Goal: Task Accomplishment & Management: Manage account settings

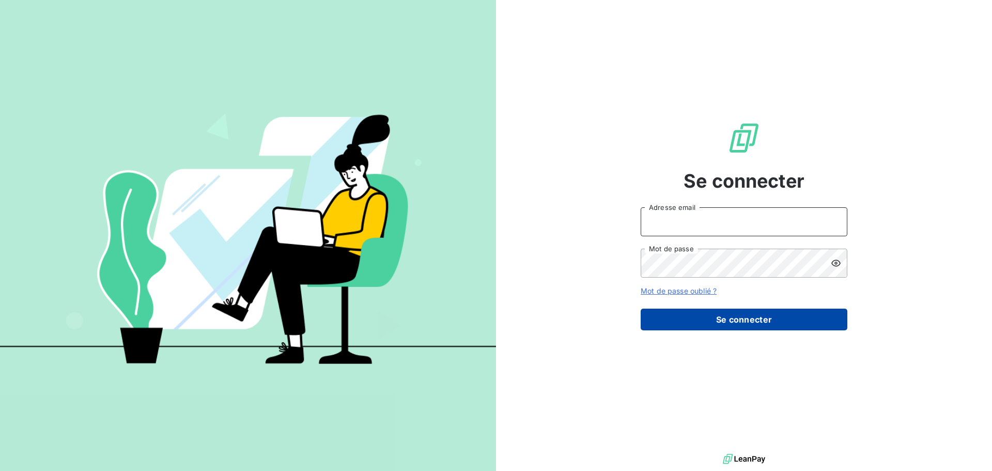
type input "[EMAIL_ADDRESS][DOMAIN_NAME]"
click at [719, 324] on button "Se connecter" at bounding box center [744, 319] width 207 height 22
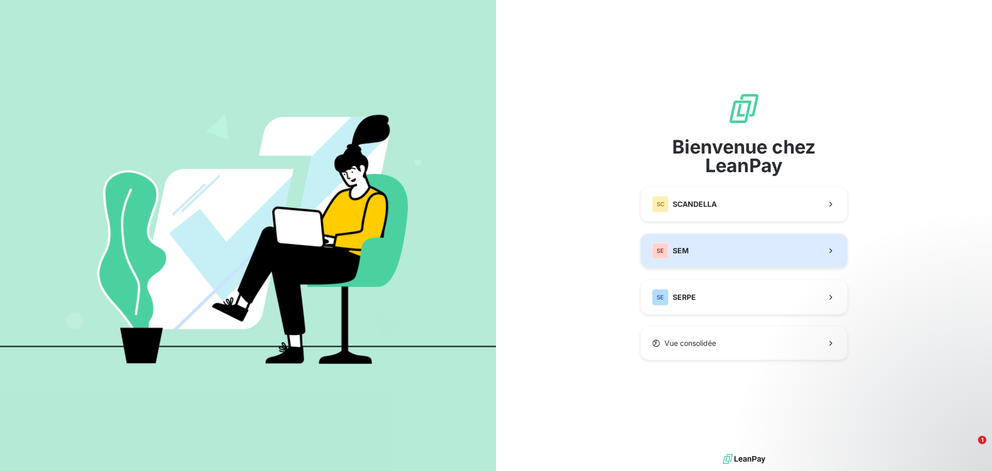
click at [719, 255] on button "SE SEM" at bounding box center [744, 251] width 207 height 34
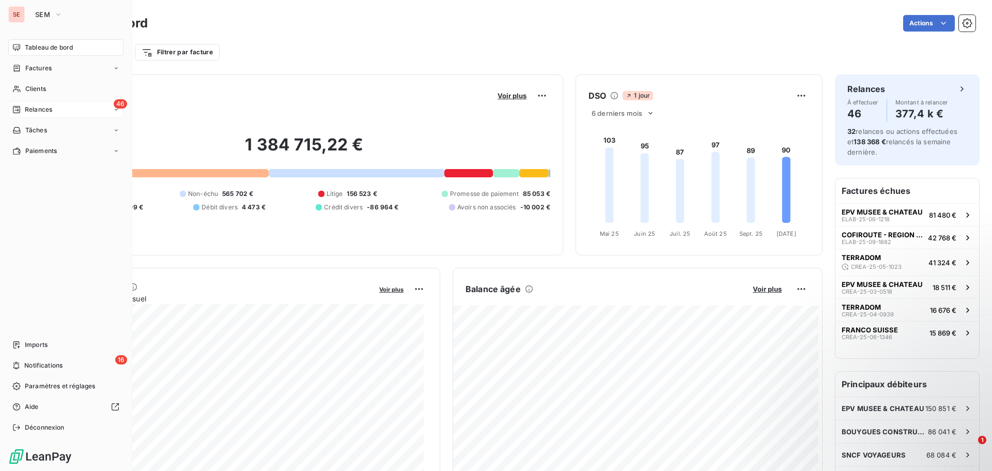
click at [38, 110] on span "Relances" at bounding box center [38, 109] width 27 height 9
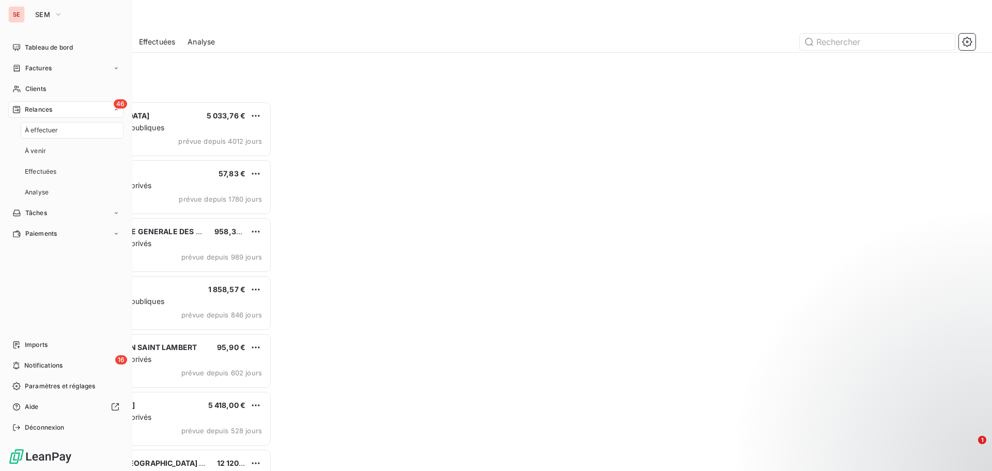
scroll to position [362, 214]
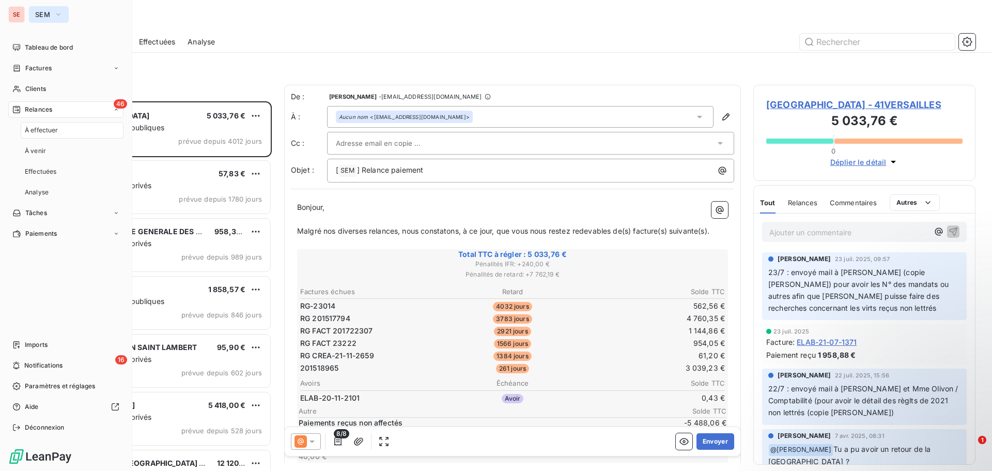
click at [59, 14] on icon "button" at bounding box center [58, 14] width 4 height 2
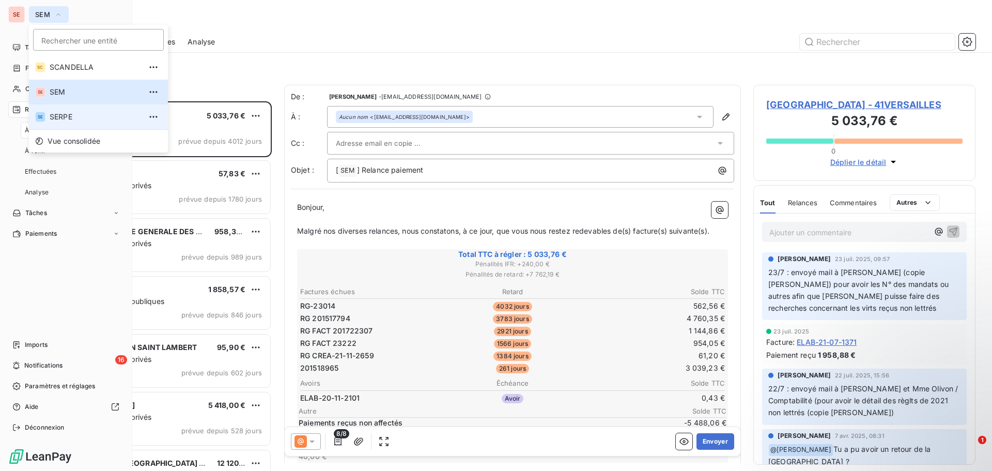
click at [69, 115] on span "SERPE" at bounding box center [95, 117] width 91 height 10
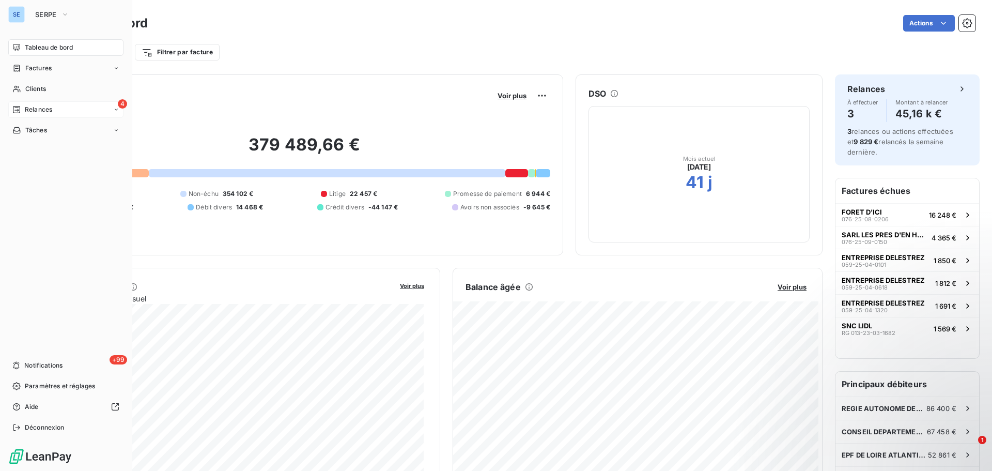
click at [50, 115] on div "4 Relances" at bounding box center [65, 109] width 115 height 17
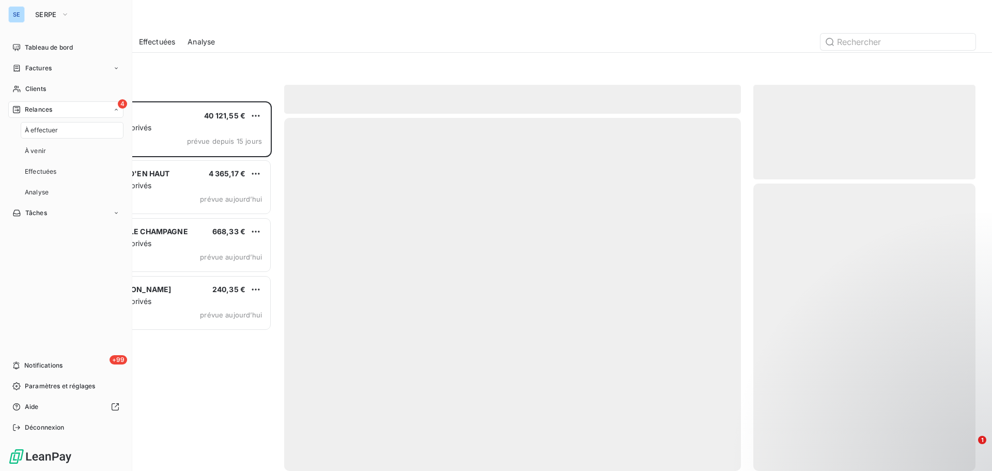
scroll to position [362, 214]
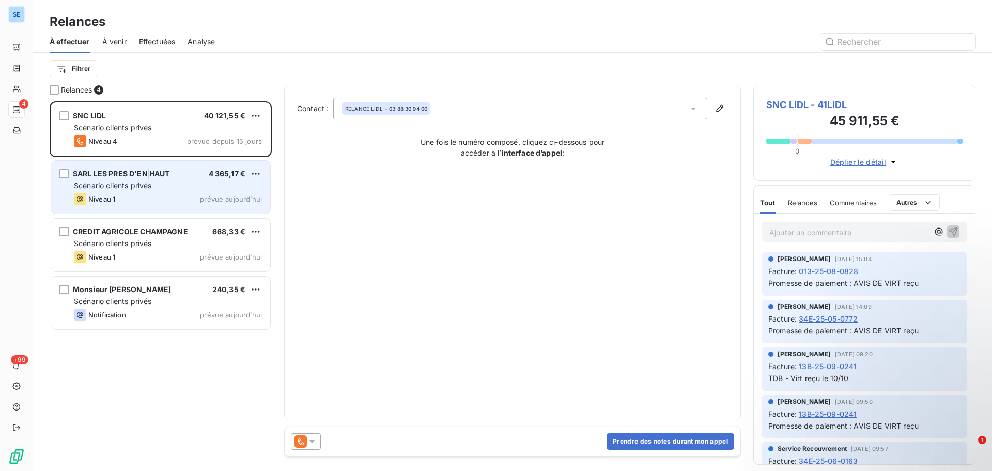
click at [150, 177] on span "SARL LES PRES D'EN HAUT" at bounding box center [121, 173] width 97 height 9
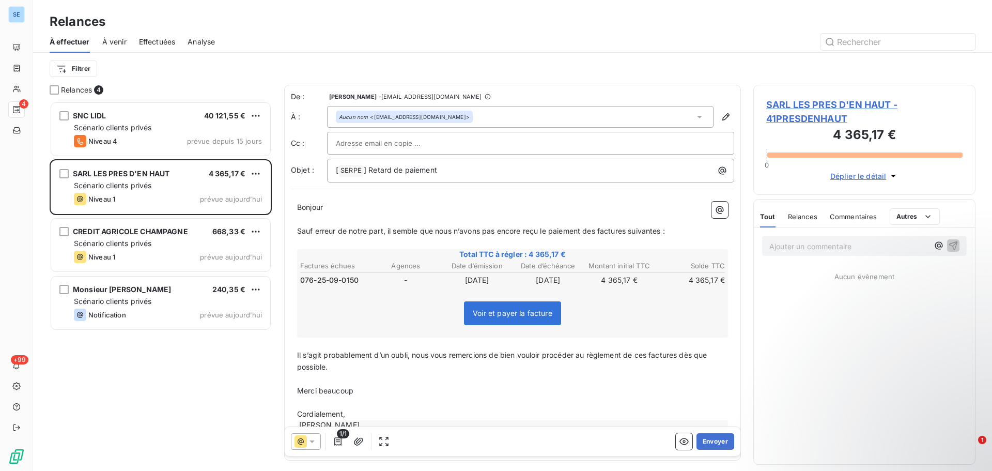
click at [849, 101] on span "SARL LES PRES D'EN HAUT - 41PRESDENHAUT" at bounding box center [864, 112] width 196 height 28
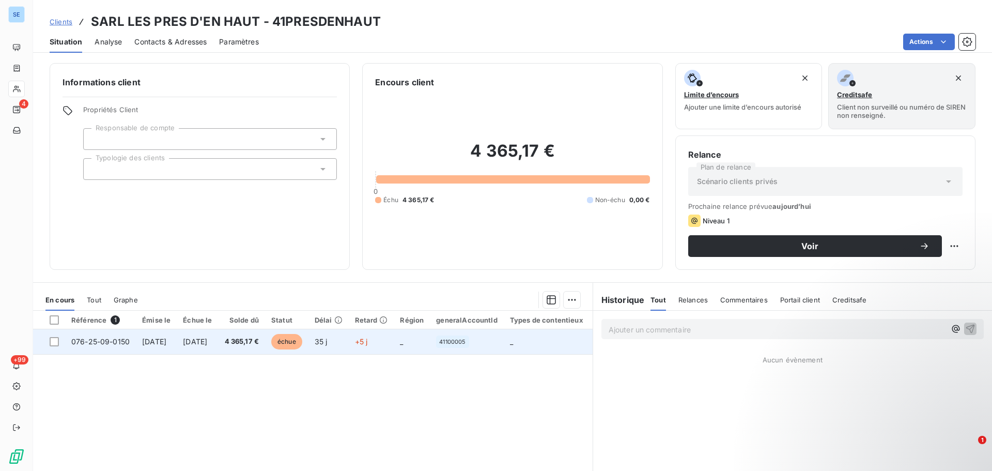
click at [218, 344] on td "[DATE]" at bounding box center [197, 341] width 41 height 25
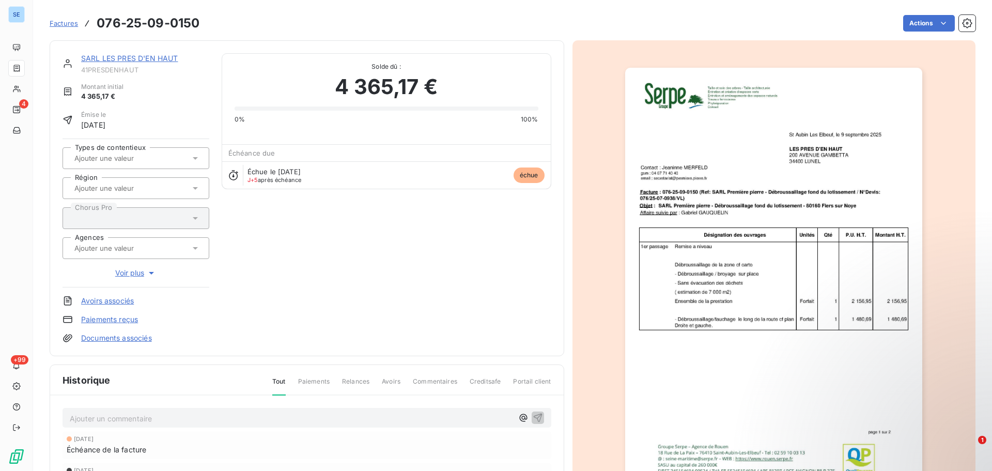
click at [102, 69] on span "41PRESDENHAUT" at bounding box center [145, 70] width 128 height 8
copy span "41PRESDENHAUT"
click at [143, 56] on link "SARL LES PRES D'EN HAUT" at bounding box center [129, 58] width 97 height 9
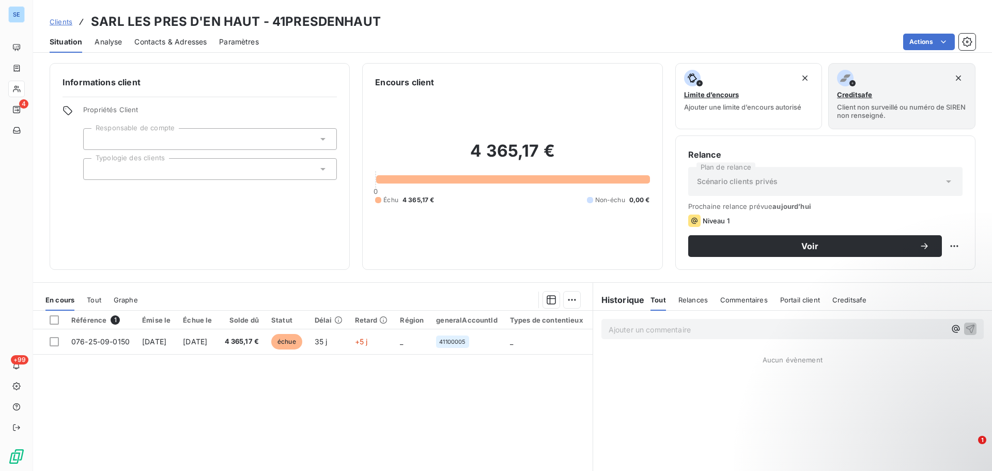
click at [167, 42] on span "Contacts & Adresses" at bounding box center [170, 42] width 72 height 10
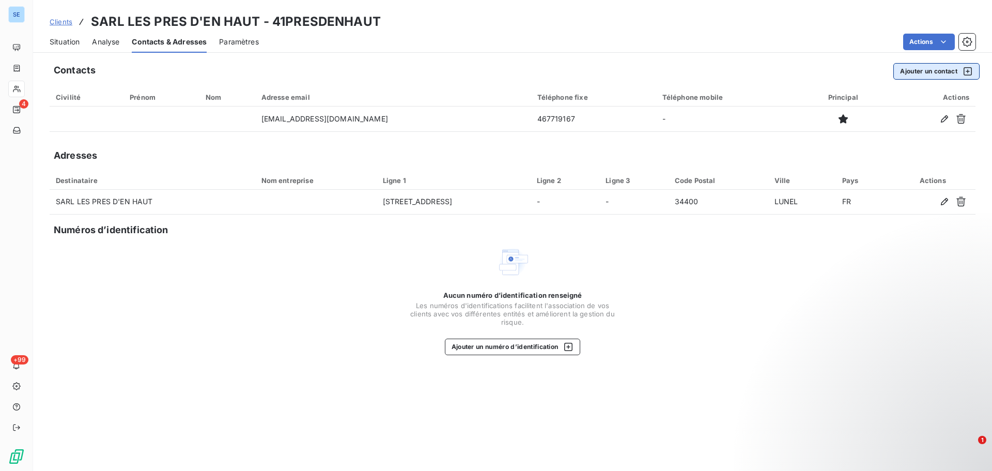
click at [935, 75] on button "Ajouter un contact" at bounding box center [936, 71] width 86 height 17
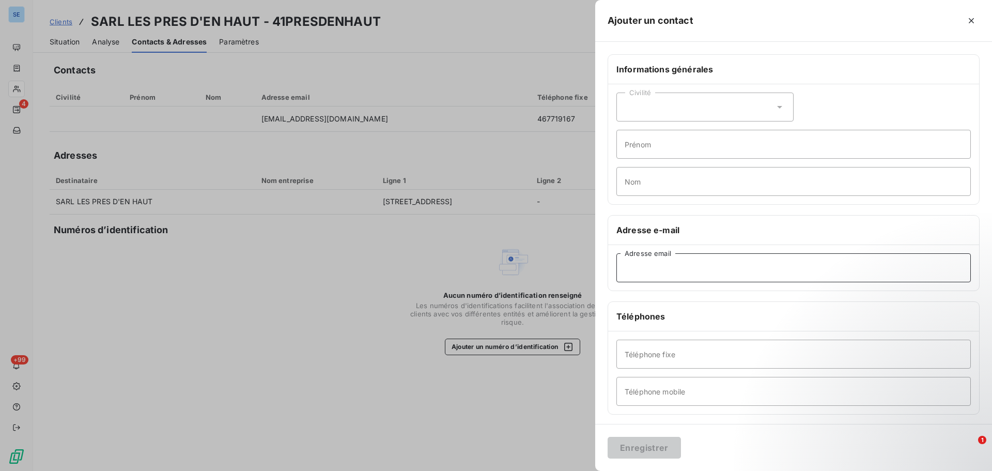
click at [635, 272] on input "Adresse email" at bounding box center [793, 267] width 354 height 29
paste input "secretariat@premiere.pierre.fr"
type input "secretariat@premiere.pierre.fr"
click at [647, 144] on input "Prénom" at bounding box center [793, 144] width 354 height 29
type input "e"
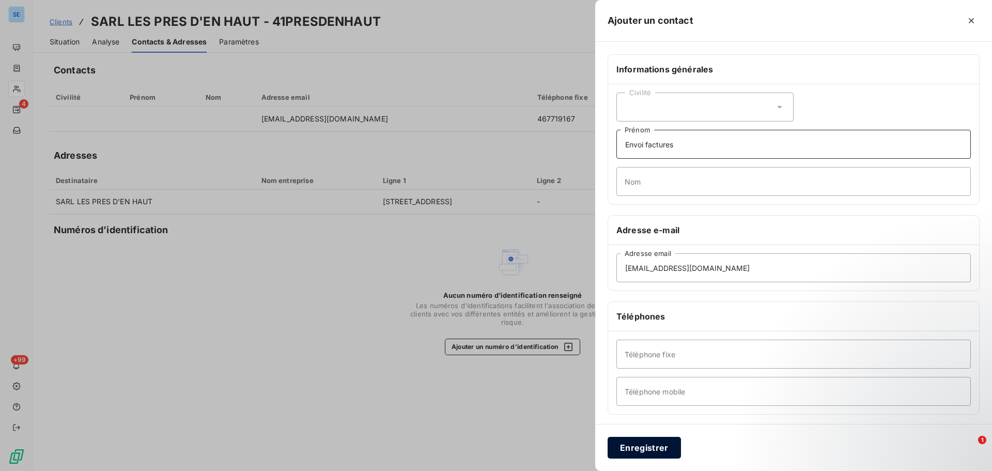
type input "Envoi factures"
click at [642, 450] on button "Enregistrer" at bounding box center [644, 448] width 73 height 22
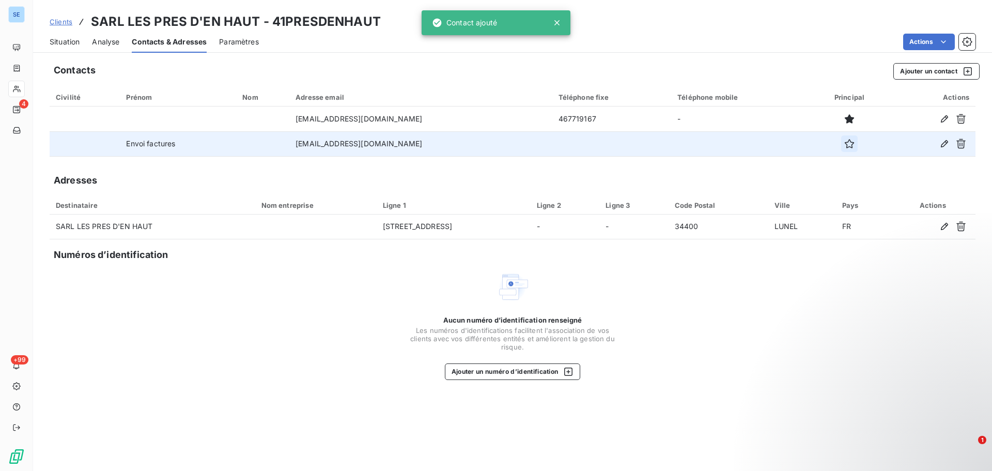
click at [845, 142] on icon "button" at bounding box center [849, 143] width 9 height 9
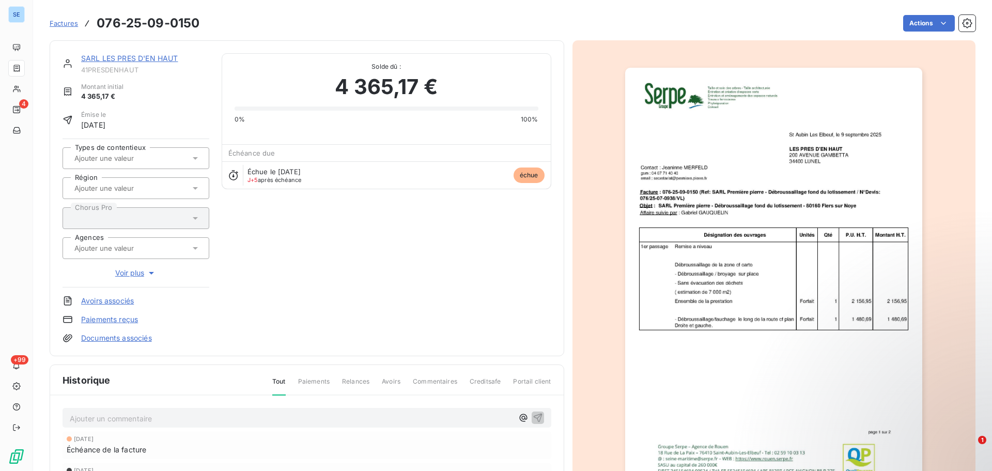
click at [130, 427] on div "Ajouter un commentaire ﻿" at bounding box center [307, 418] width 489 height 20
click at [129, 422] on p "Ajouter un commentaire ﻿" at bounding box center [291, 418] width 443 height 13
click at [536, 414] on icon "button" at bounding box center [537, 417] width 9 height 9
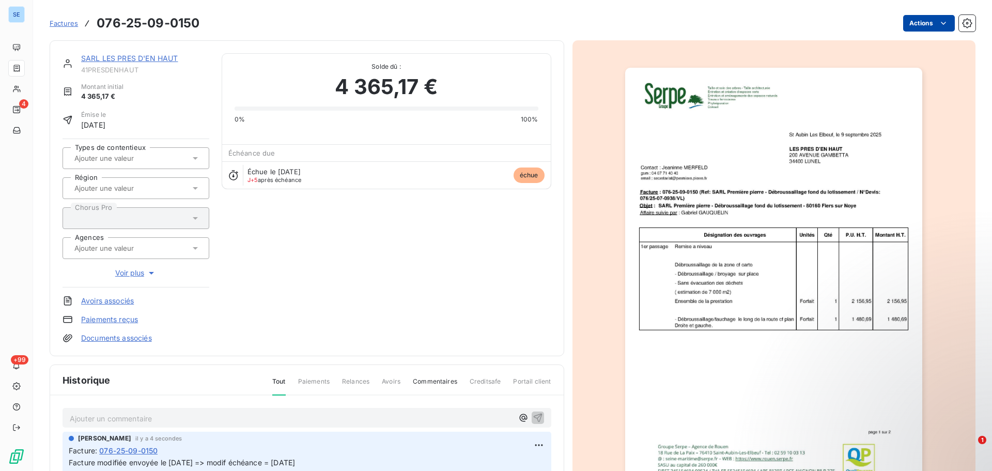
click at [920, 25] on html "SE 4 +99 Factures 076-25-09-0150 Actions SARL LES PRES D'EN HAUT 41PRESDENHAUT …" at bounding box center [496, 235] width 992 height 471
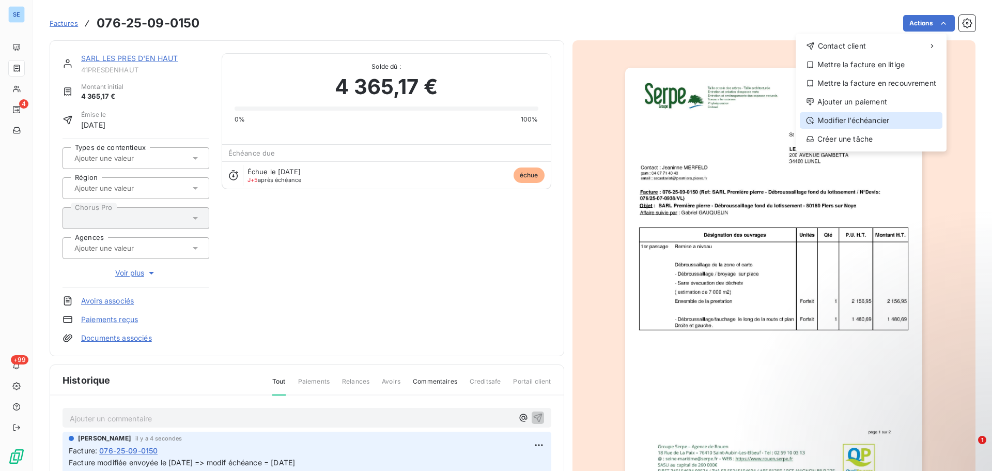
click at [886, 118] on div "Modifier l’échéancier" at bounding box center [871, 120] width 143 height 17
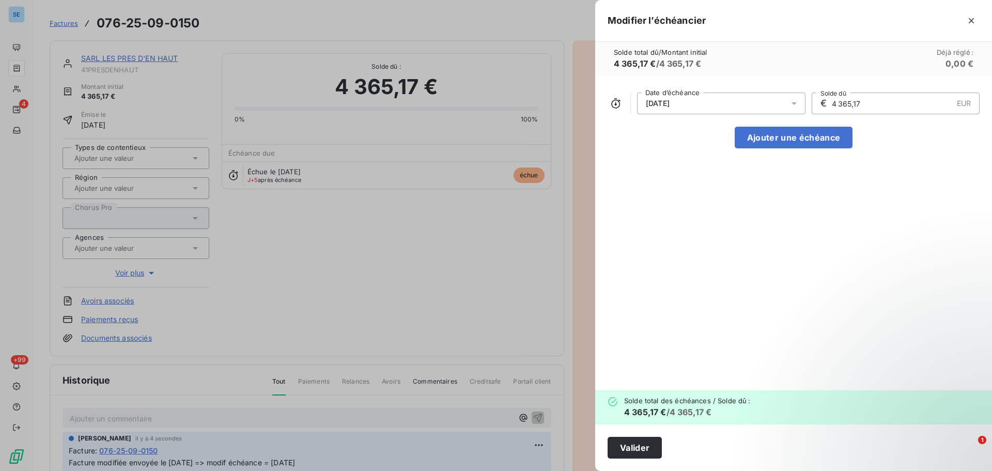
click at [670, 102] on span "[DATE]" at bounding box center [658, 103] width 24 height 8
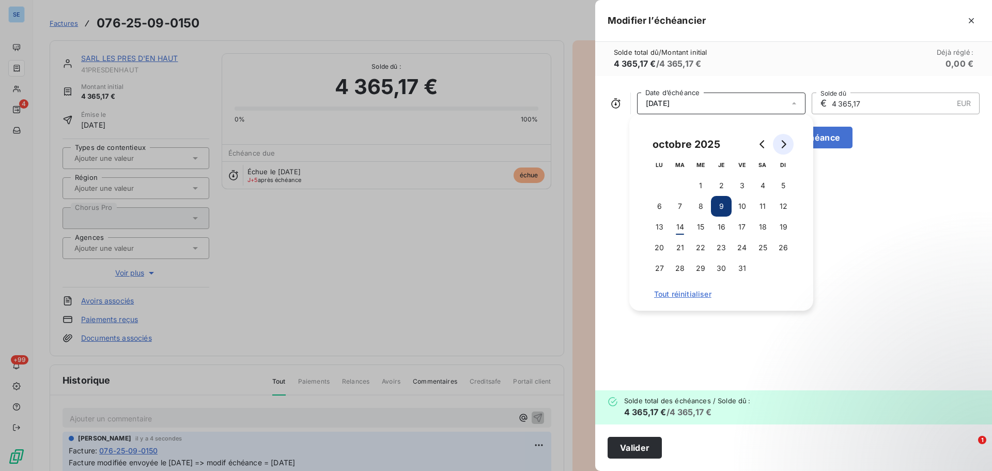
click at [781, 143] on icon "Go to next month" at bounding box center [783, 144] width 8 height 8
click at [780, 182] on button "2" at bounding box center [783, 185] width 21 height 21
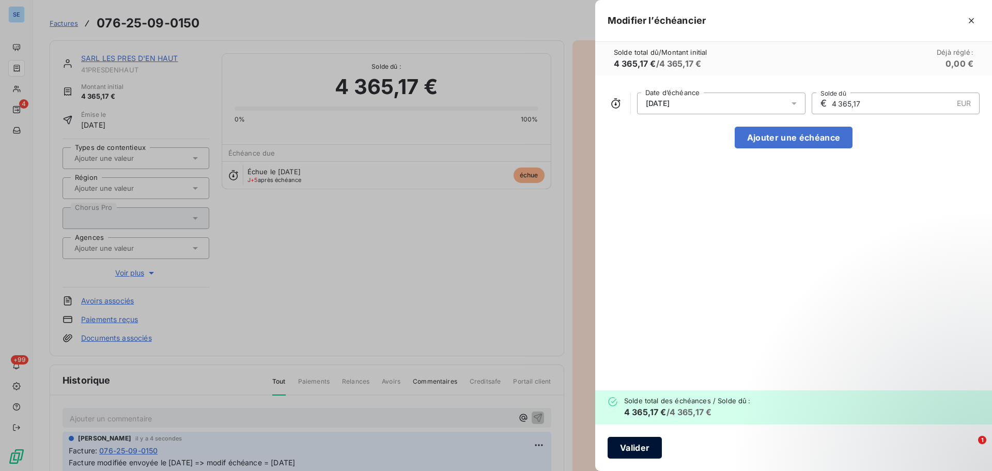
click at [642, 446] on button "Valider" at bounding box center [635, 448] width 54 height 22
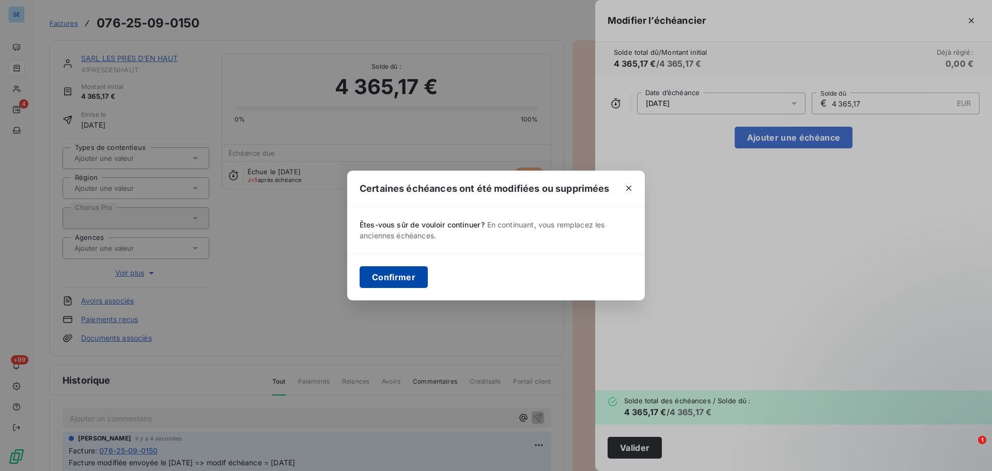
click at [382, 282] on button "Confirmer" at bounding box center [394, 277] width 68 height 22
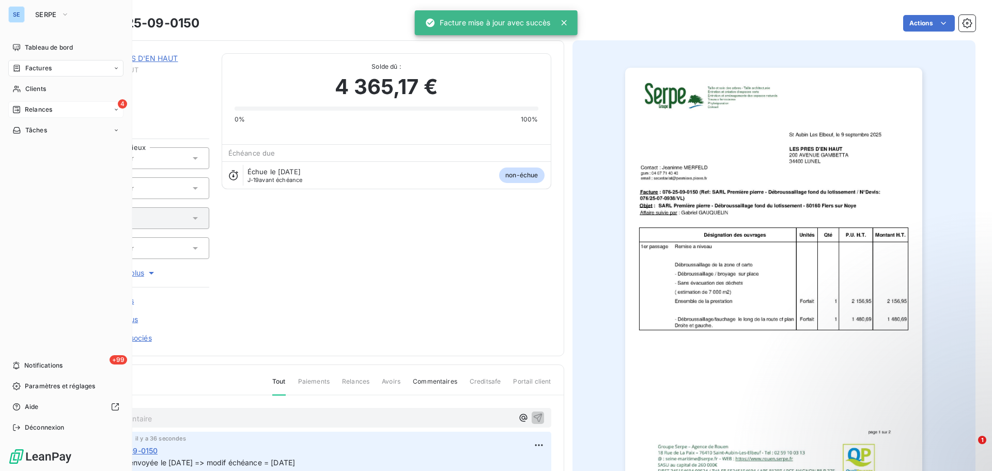
click at [40, 105] on span "Relances" at bounding box center [38, 109] width 27 height 9
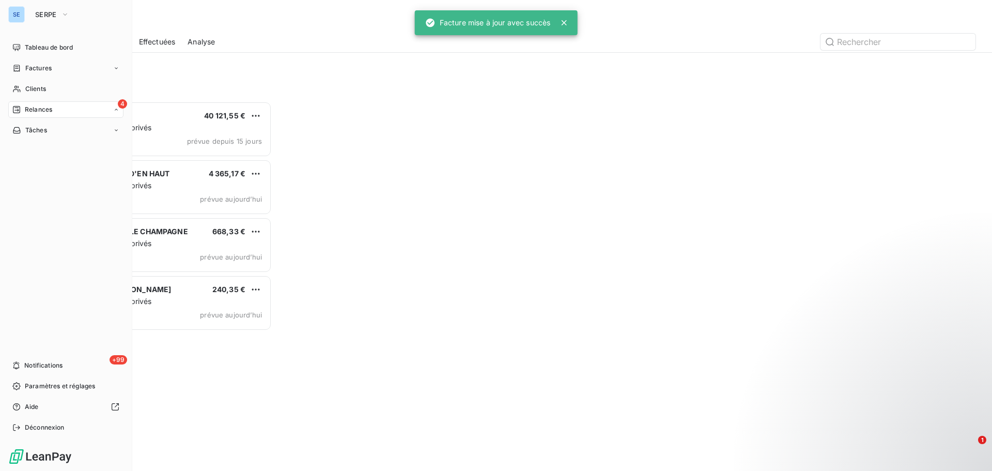
scroll to position [362, 214]
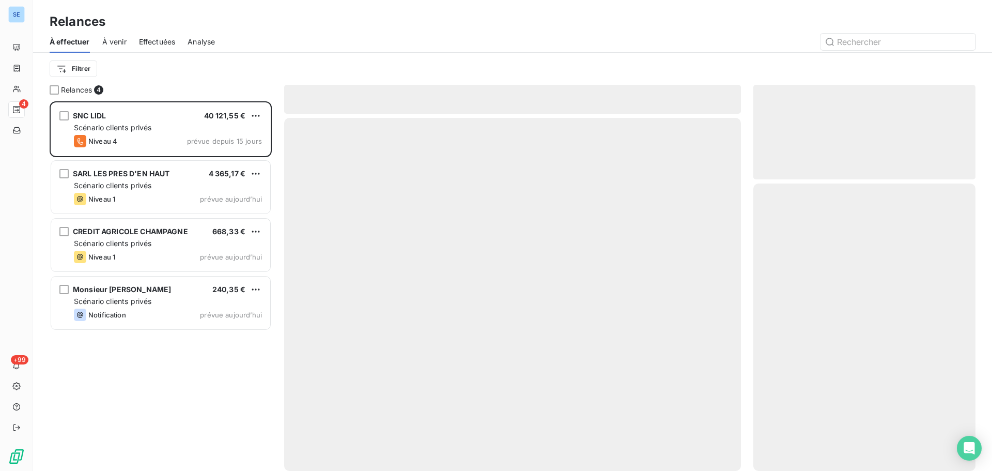
scroll to position [362, 214]
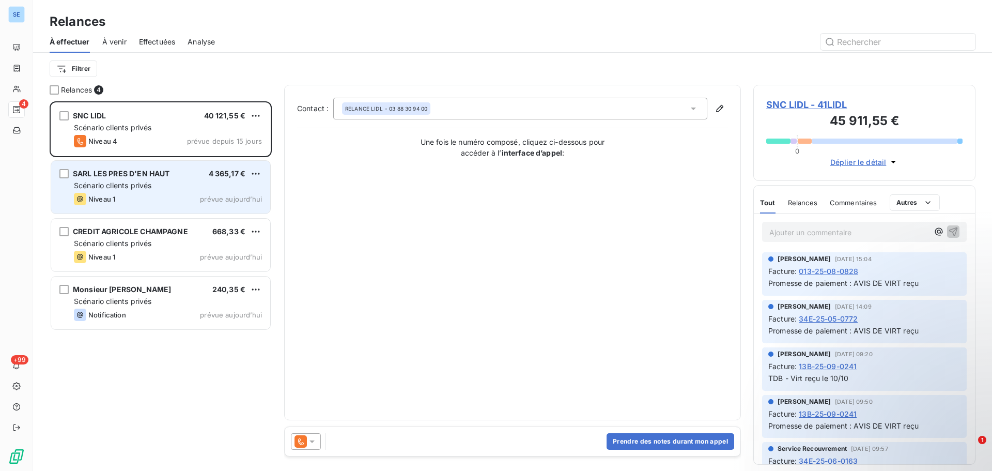
click at [114, 188] on span "Scénario clients privés" at bounding box center [113, 185] width 78 height 9
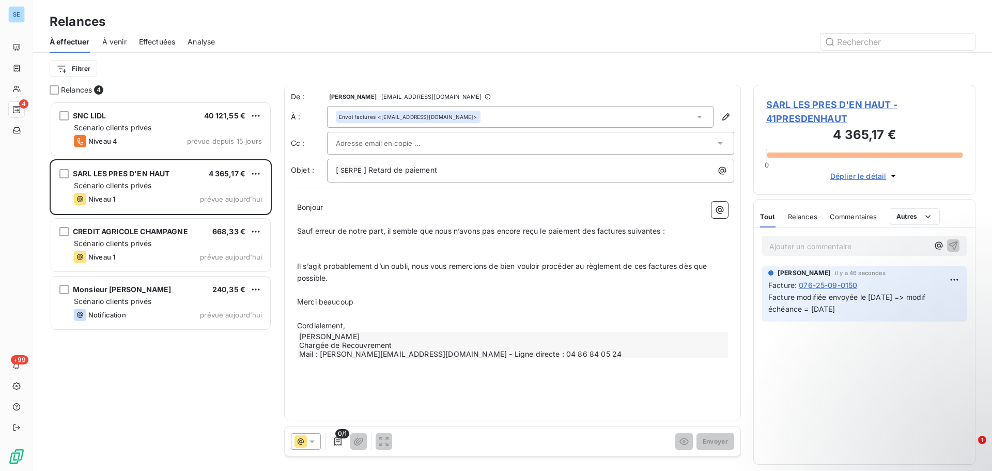
click at [798, 104] on span "SARL LES PRES D'EN HAUT - 41PRESDENHAUT" at bounding box center [864, 112] width 196 height 28
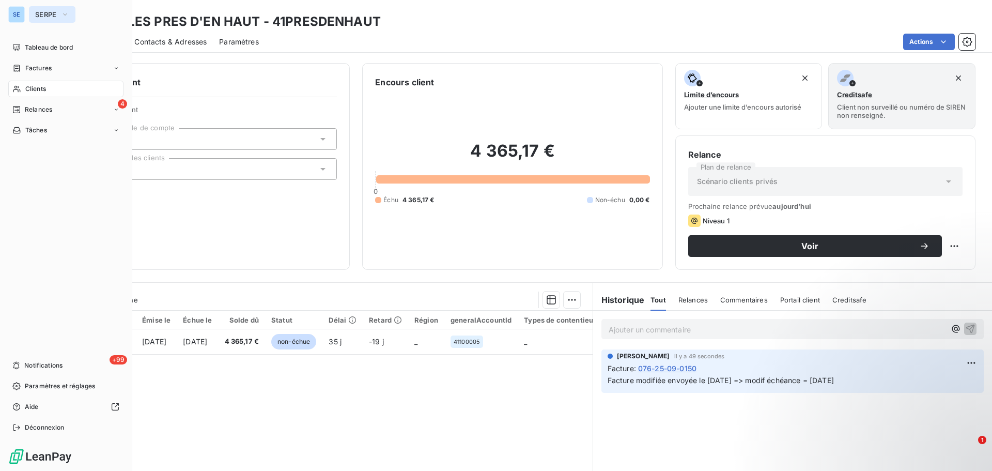
click at [55, 15] on span "SERPE" at bounding box center [46, 14] width 22 height 8
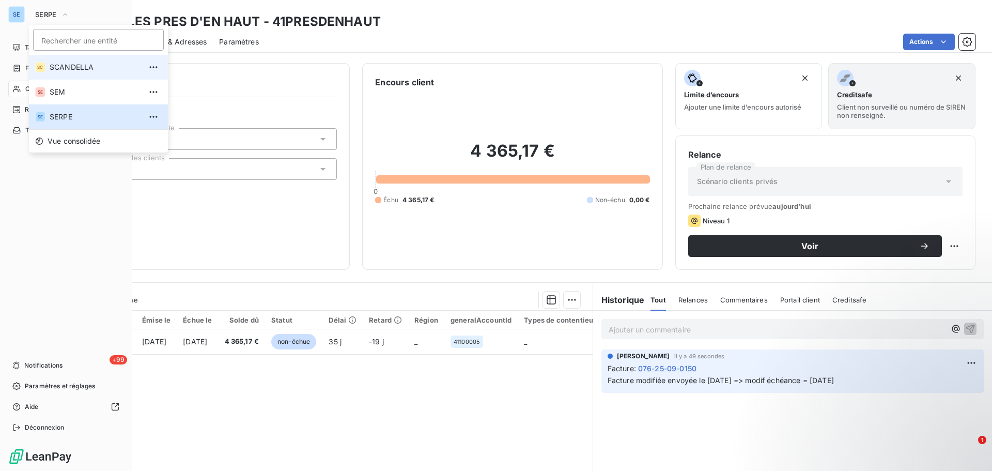
click at [67, 65] on span "SCANDELLA" at bounding box center [95, 67] width 91 height 10
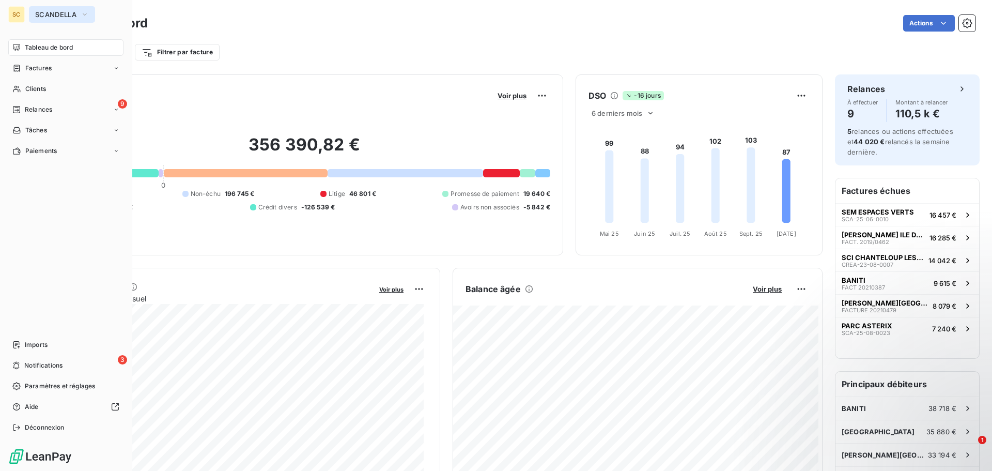
click at [83, 14] on icon "button" at bounding box center [85, 14] width 8 height 10
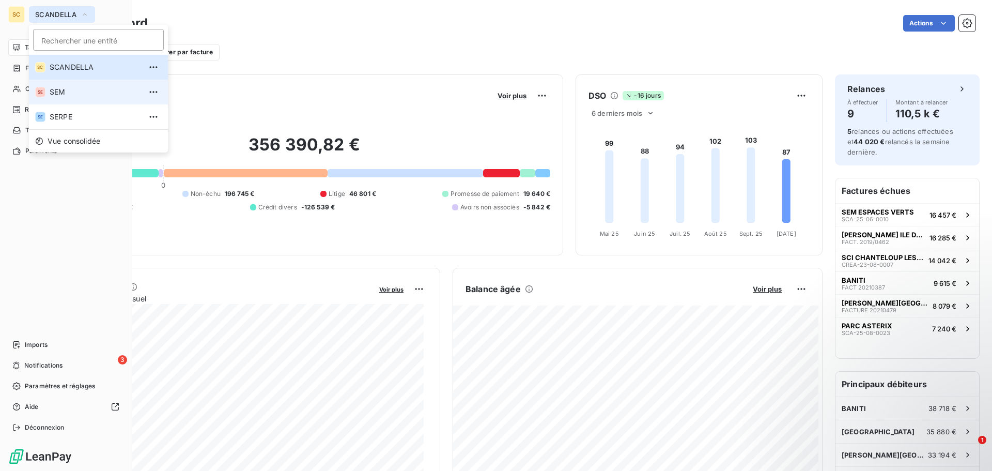
click at [60, 90] on span "SEM" at bounding box center [95, 92] width 91 height 10
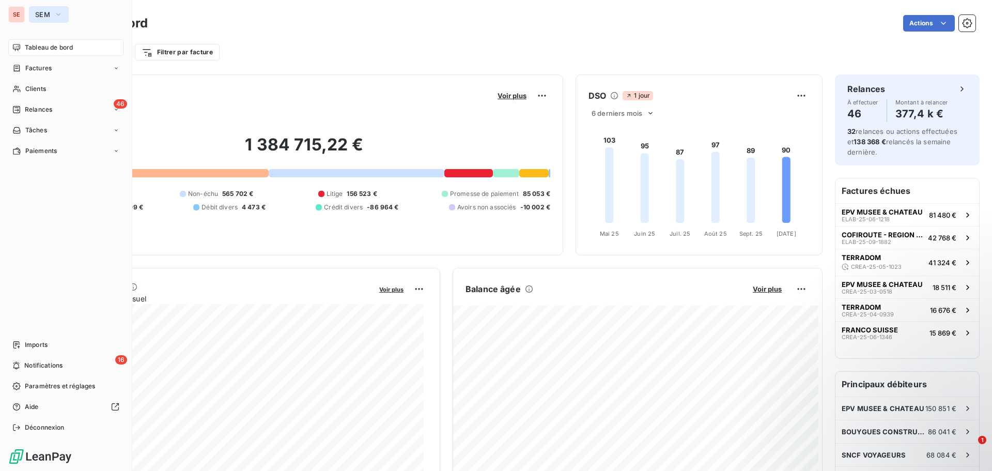
click at [50, 13] on span "SEM" at bounding box center [42, 14] width 15 height 8
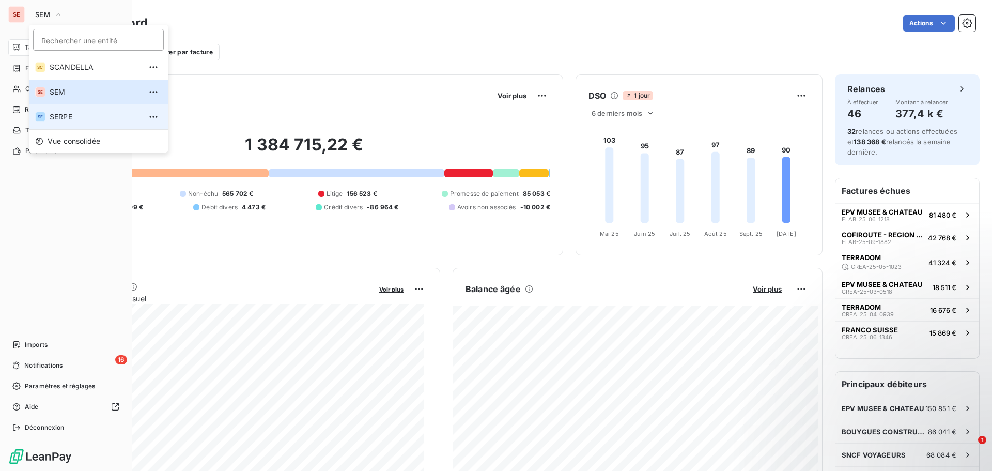
click at [59, 115] on span "SERPE" at bounding box center [95, 117] width 91 height 10
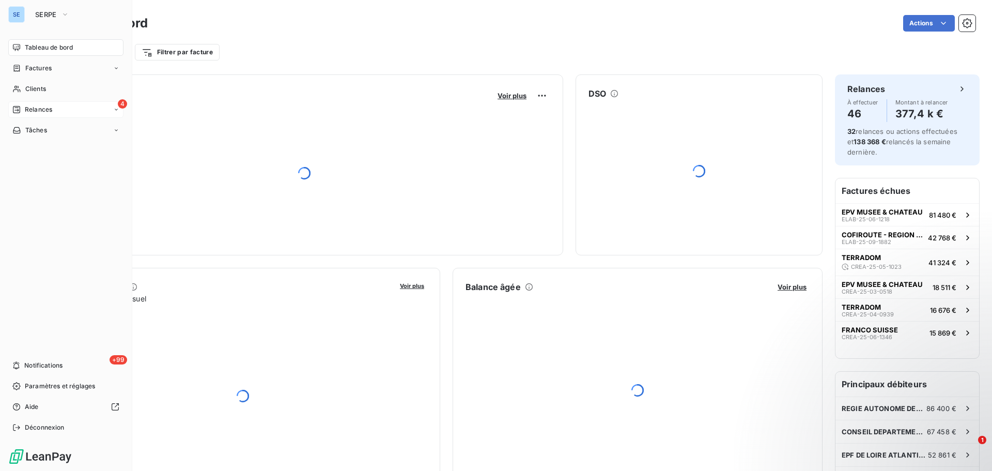
click at [57, 112] on div "4 Relances" at bounding box center [65, 109] width 115 height 17
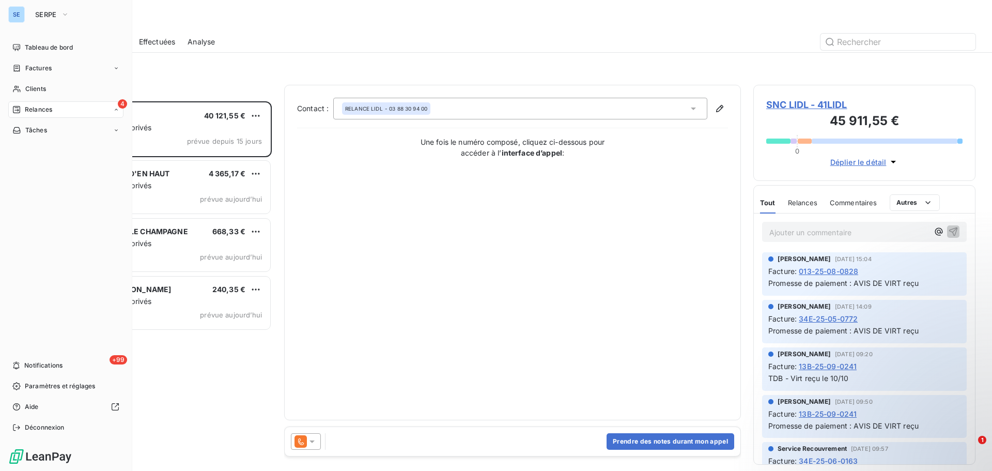
scroll to position [362, 214]
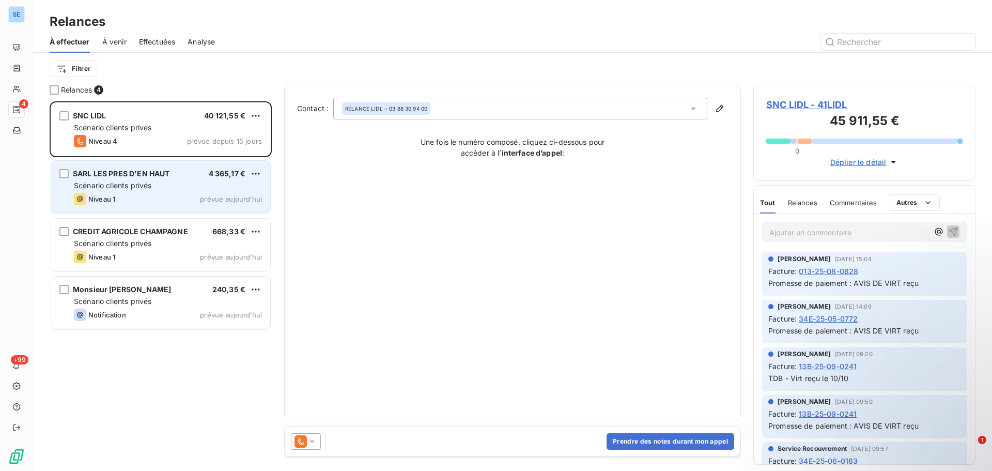
click at [179, 185] on div "Scénario clients privés" at bounding box center [168, 185] width 188 height 10
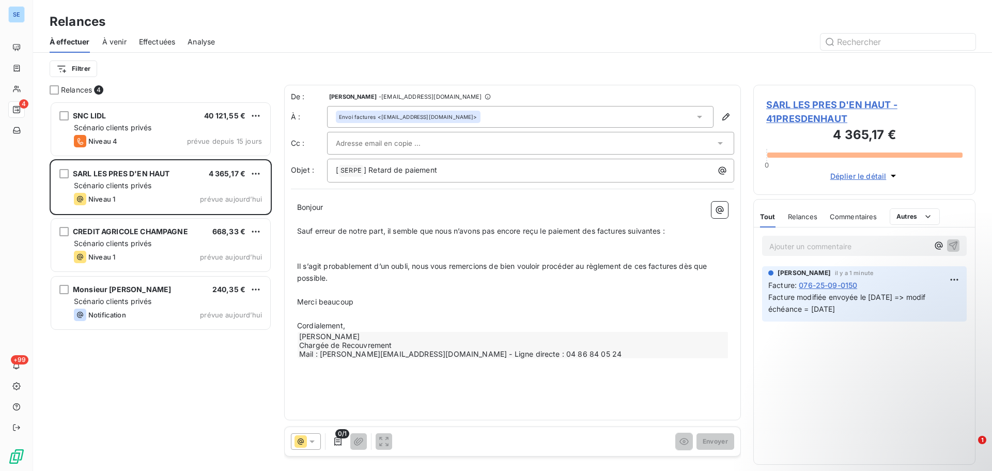
click at [787, 107] on span "SARL LES PRES D'EN HAUT - 41PRESDENHAUT" at bounding box center [864, 112] width 196 height 28
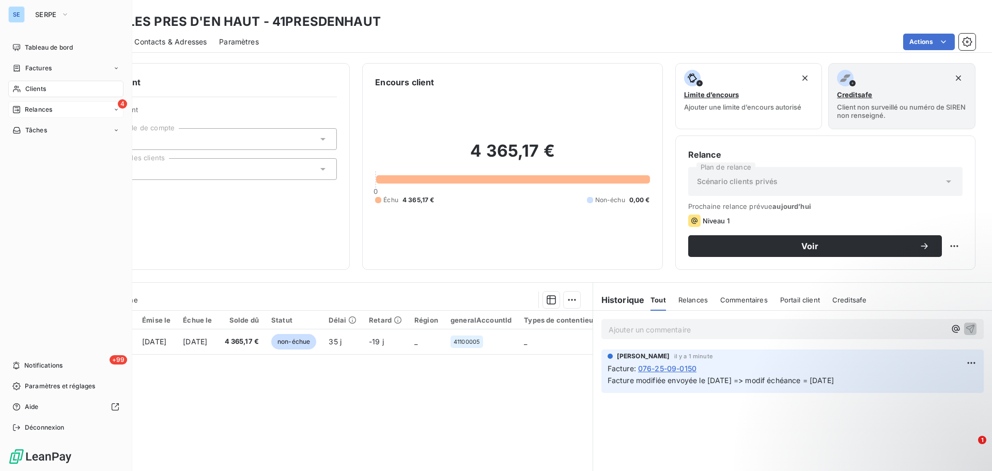
click at [80, 107] on div "4 Relances" at bounding box center [65, 109] width 115 height 17
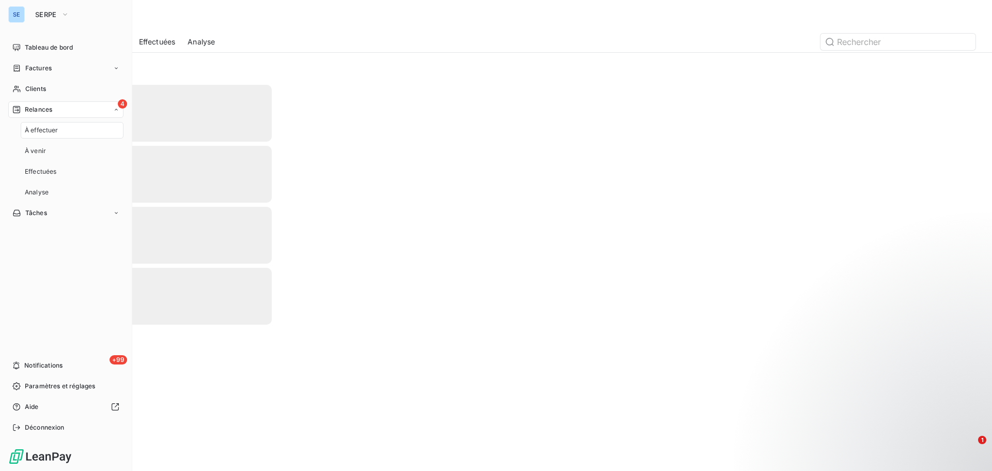
click at [60, 129] on div "À effectuer" at bounding box center [72, 130] width 103 height 17
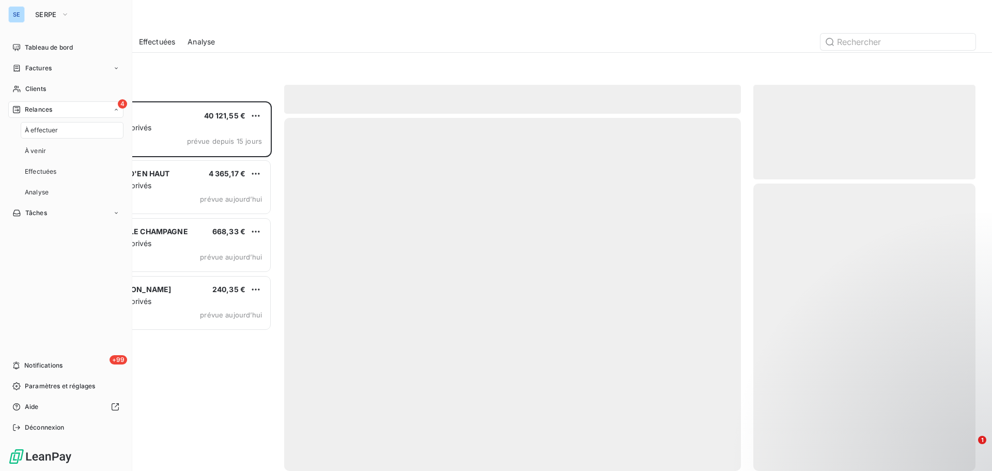
scroll to position [362, 214]
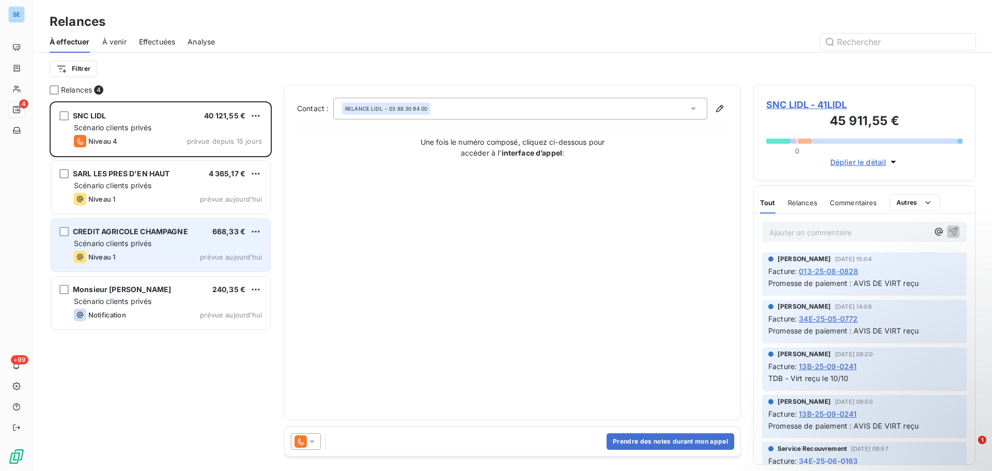
click at [140, 224] on div "CREDIT AGRICOLE CHAMPAGNE 668,33 € Scénario clients privés Niveau 1 prévue [DAT…" at bounding box center [160, 245] width 219 height 53
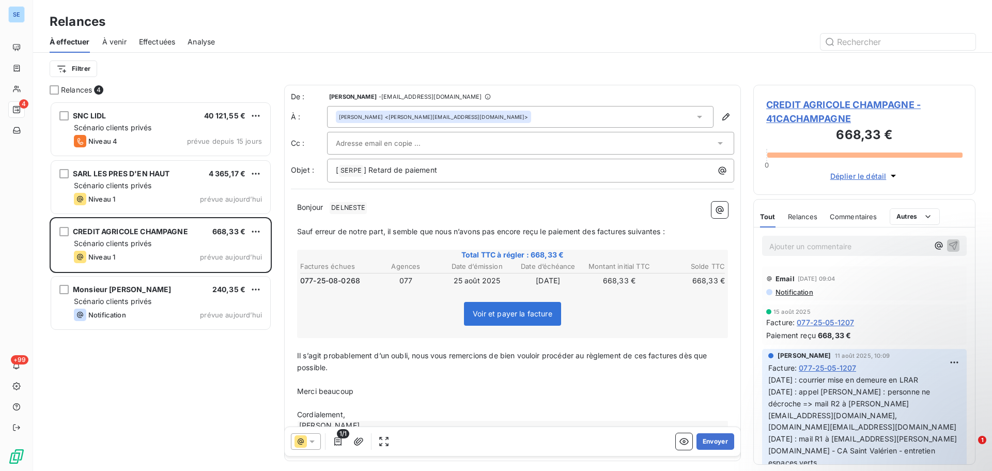
click at [794, 104] on span "CREDIT AGRICOLE CHAMPAGNE - 41CACHAMPAGNE" at bounding box center [864, 112] width 196 height 28
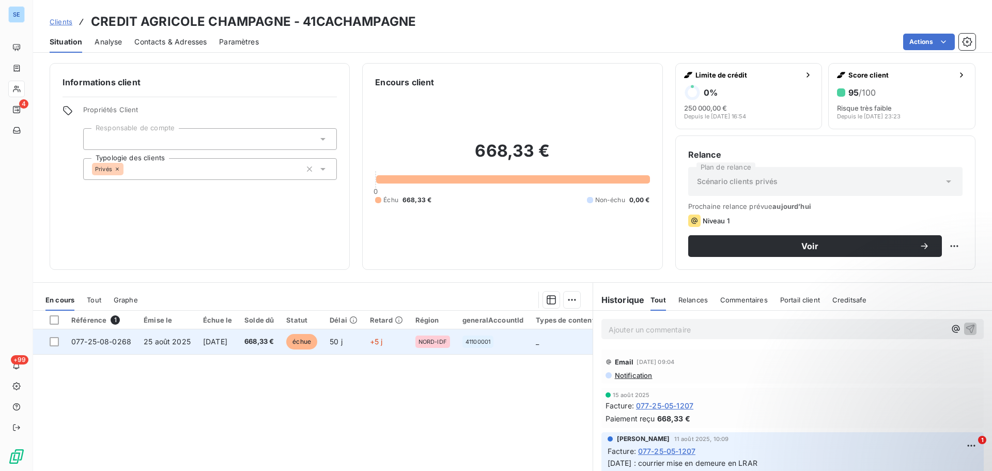
click at [227, 341] on span "[DATE]" at bounding box center [215, 341] width 24 height 9
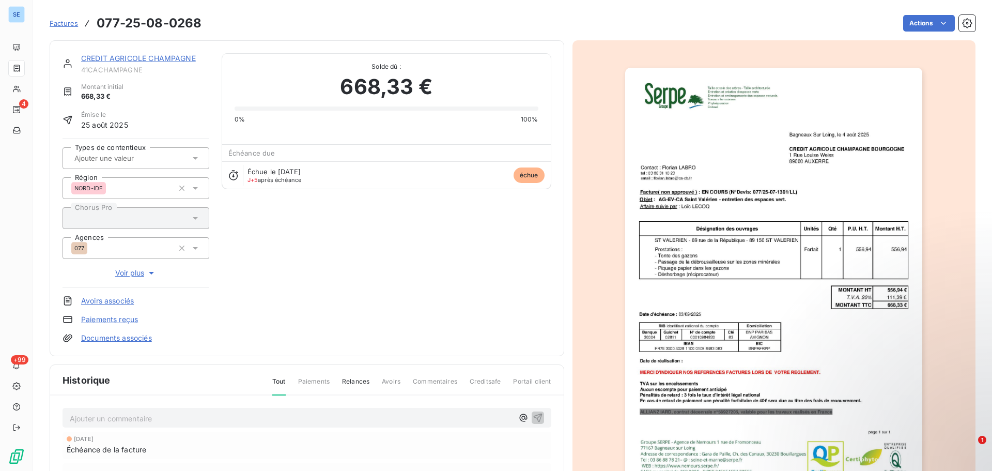
click at [133, 338] on link "Documents associés" at bounding box center [116, 338] width 71 height 10
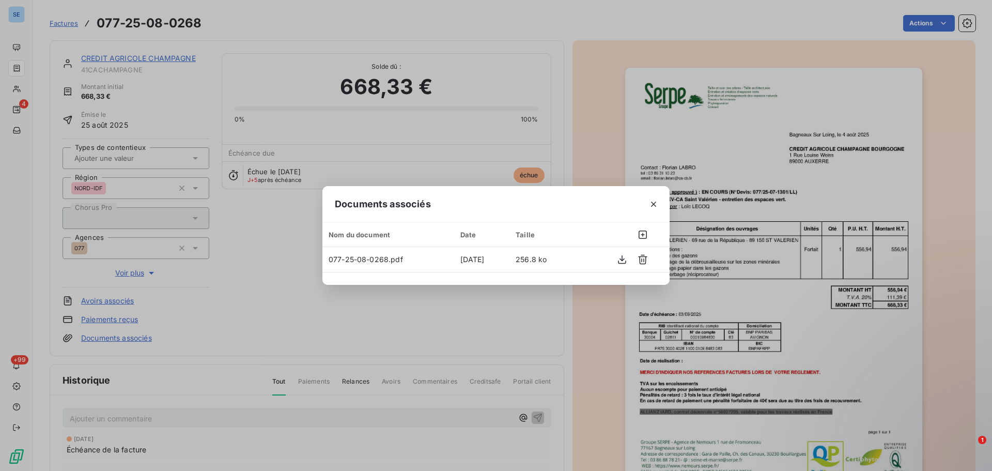
click at [797, 280] on div "Documents associés Nom du document Date Taille 077-25-08-0268.pdf [DATE] 256.8 …" at bounding box center [496, 235] width 992 height 471
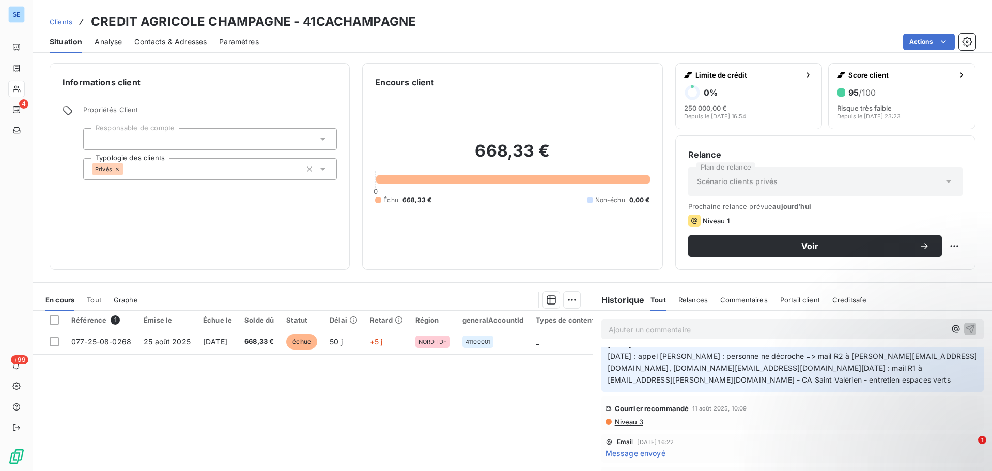
scroll to position [103, 0]
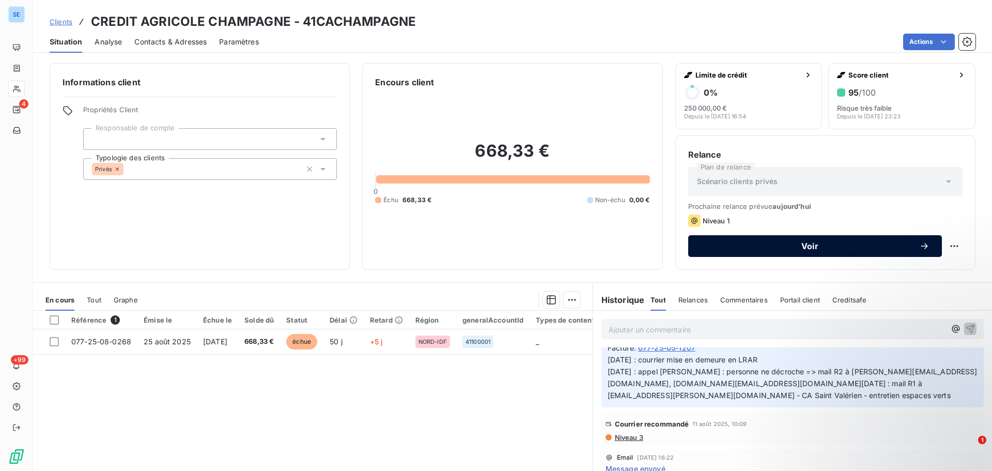
click at [821, 250] on span "Voir" at bounding box center [810, 246] width 219 height 8
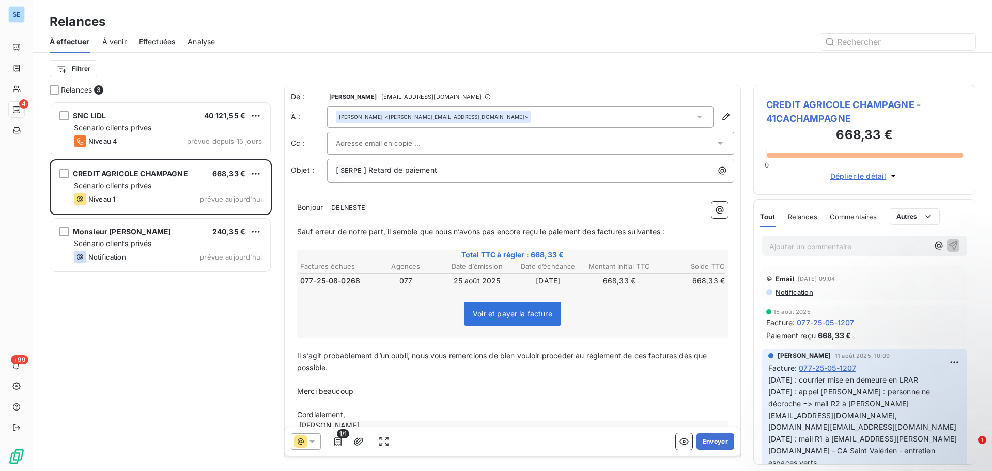
scroll to position [362, 214]
click at [548, 113] on div "[PERSON_NAME] <[EMAIL_ADDRESS][DOMAIN_NAME]>" at bounding box center [520, 117] width 387 height 22
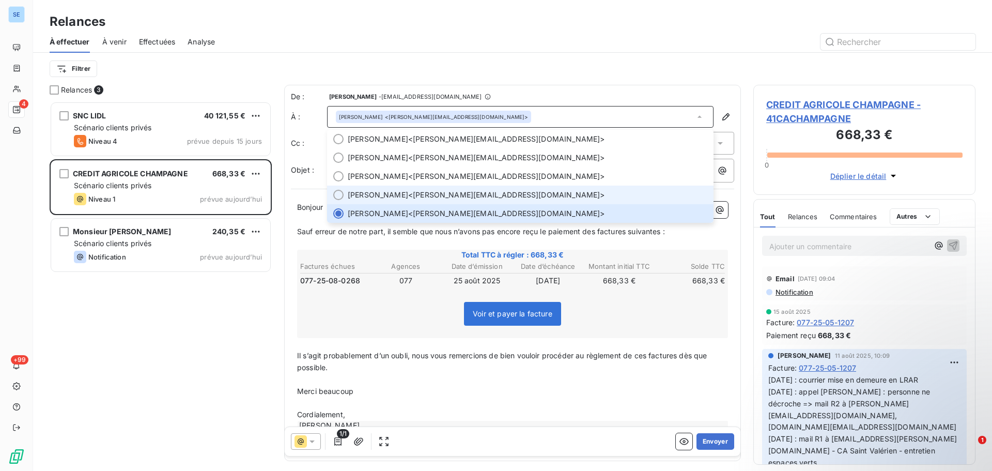
click at [468, 192] on span "[PERSON_NAME] <[PERSON_NAME][EMAIL_ADDRESS][DOMAIN_NAME]>" at bounding box center [528, 195] width 360 height 10
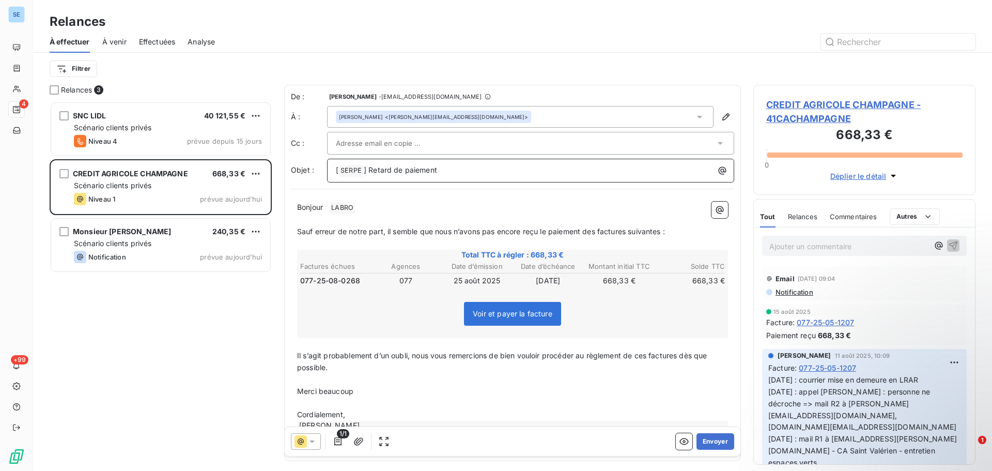
click at [462, 174] on p "[ SERPE ﻿ ] Retard de paiement" at bounding box center [533, 170] width 395 height 12
click at [597, 167] on p "[ SERPE ﻿ ] Retard de paiement - 077 - 41CACHAMPAGNE -" at bounding box center [533, 170] width 395 height 12
click at [419, 202] on p "Bonjour ﻿ [PERSON_NAME] ﻿ ﻿" at bounding box center [512, 208] width 431 height 12
drag, startPoint x: 633, startPoint y: 235, endPoint x: 674, endPoint y: 233, distance: 40.8
click at [674, 233] on p "Sauf erreur de notre part, il semble que nous n’avons pas encore reçu le paieme…" at bounding box center [512, 231] width 431 height 12
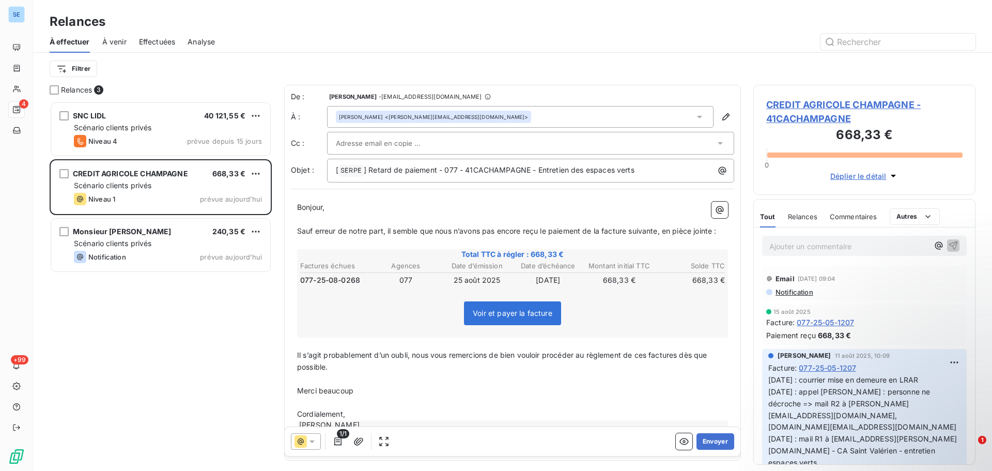
click at [648, 372] on p "Il s’agit probablement d’un oubli, nous vous remercions de bien vouloir procéde…" at bounding box center [512, 361] width 431 height 24
click at [646, 366] on span "Il s’agit probablement d’un oubli, nous vous remercions de bien vouloir procéde…" at bounding box center [503, 360] width 412 height 21
click at [681, 365] on span "Il s’agit probablement d’un oubli, nous vous remercions de bien vouloir procéde…" at bounding box center [506, 360] width 418 height 21
click at [685, 366] on span "Il s’agit probablement d’un oubli, nous vous remercions de bien vouloir procéde…" at bounding box center [506, 360] width 418 height 21
drag, startPoint x: 335, startPoint y: 403, endPoint x: 297, endPoint y: 401, distance: 38.3
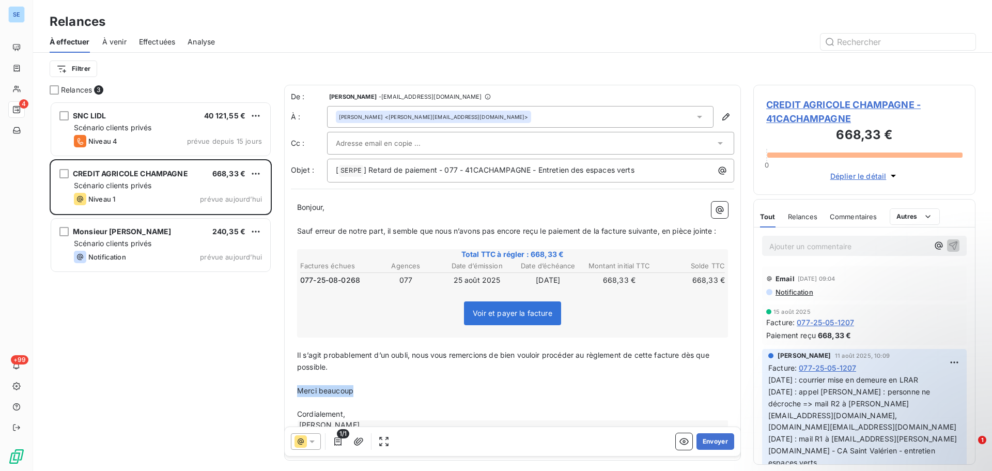
click at [297, 401] on div "Bonjour, ﻿ Sauf erreur de notre part, il semble que nous n’avons pas encore reç…" at bounding box center [512, 324] width 443 height 258
click at [363, 441] on icon "button" at bounding box center [358, 441] width 10 height 10
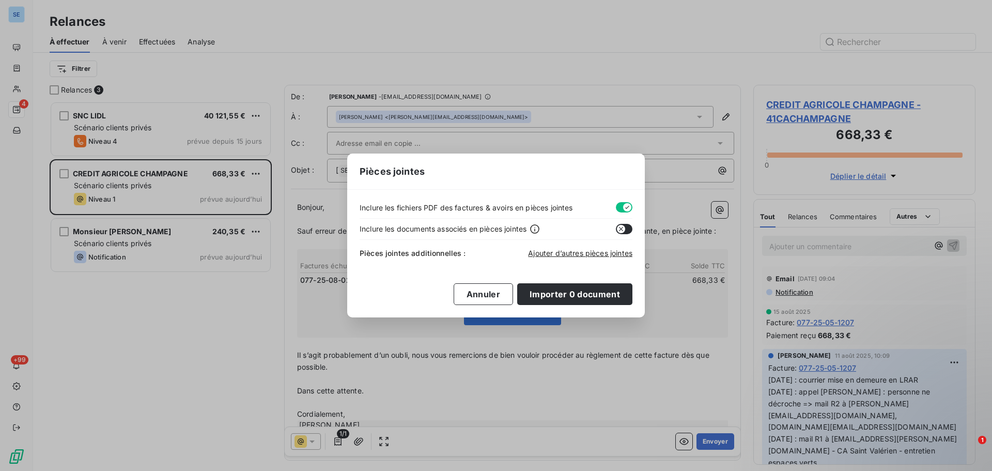
click at [619, 205] on button "button" at bounding box center [624, 207] width 17 height 10
click at [608, 252] on span "Ajouter d’autres pièces jointes" at bounding box center [580, 253] width 104 height 9
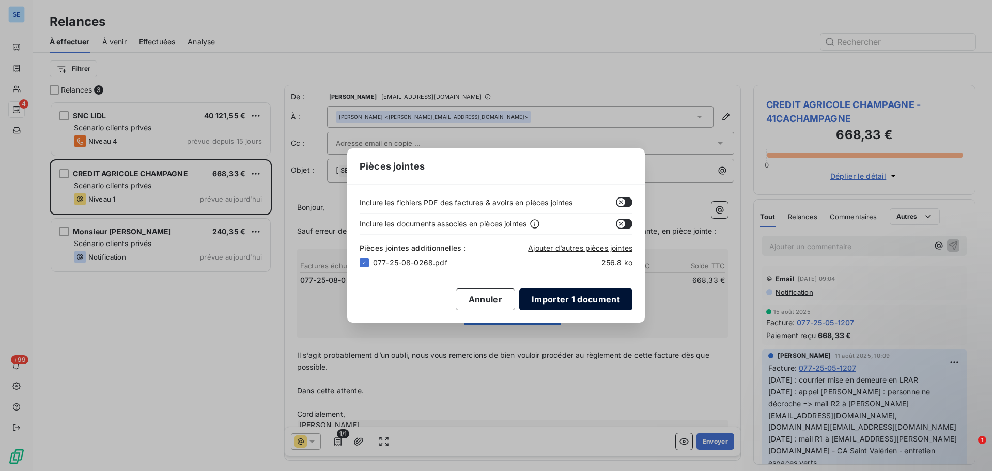
click at [549, 303] on button "Importer 1 document" at bounding box center [575, 299] width 113 height 22
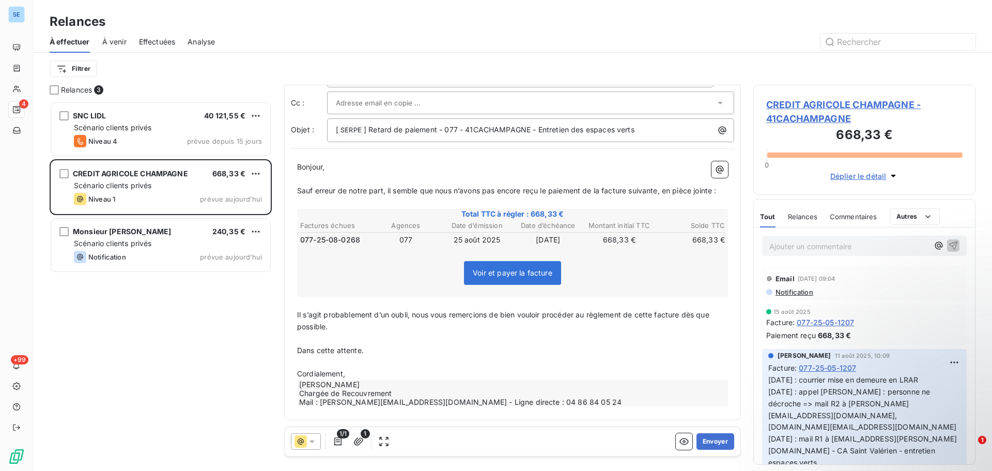
scroll to position [53, 0]
click at [698, 438] on button "Envoyer" at bounding box center [716, 441] width 38 height 17
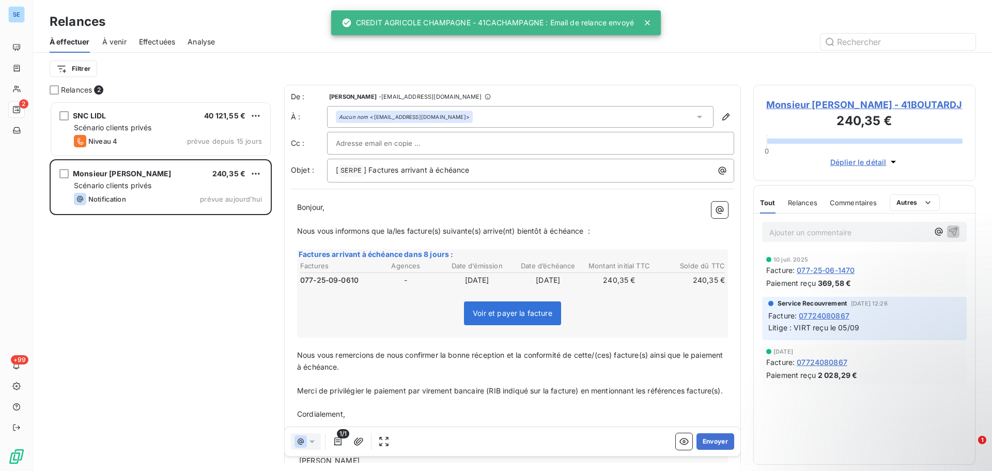
scroll to position [362, 214]
click at [150, 44] on span "Effectuées" at bounding box center [157, 42] width 37 height 10
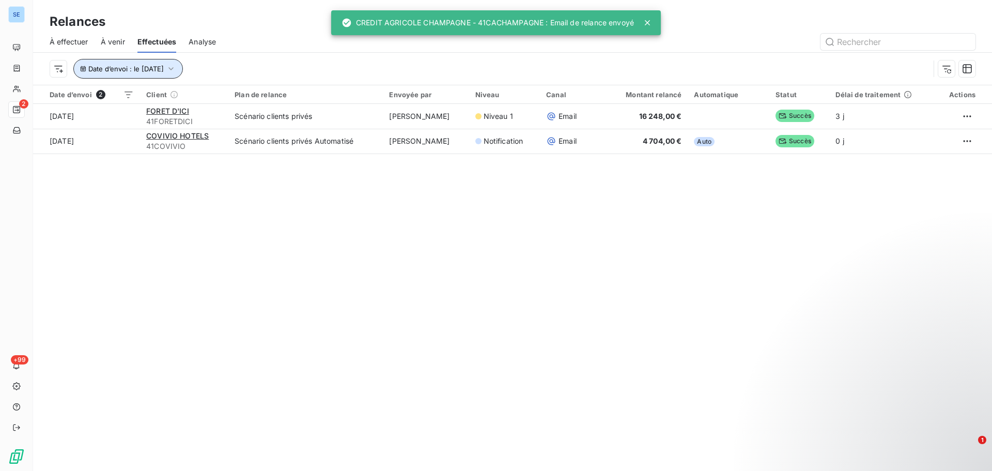
click at [146, 73] on button "Date d’envoi : le [DATE]" at bounding box center [128, 69] width 110 height 20
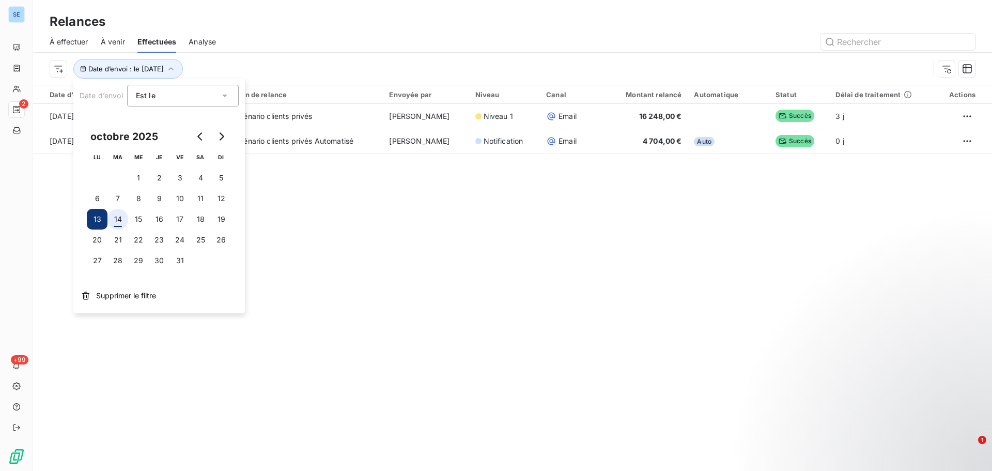
click at [115, 223] on button "14" at bounding box center [117, 219] width 21 height 21
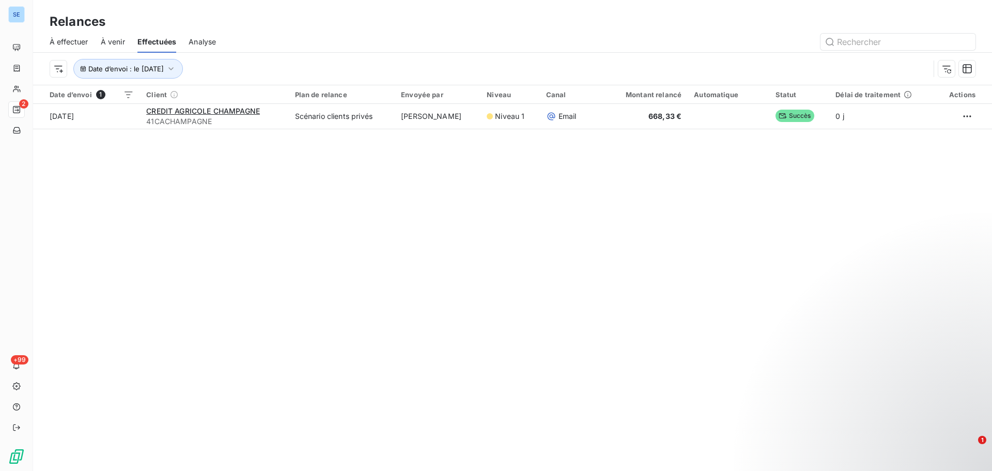
click at [499, 272] on div "Relances À effectuer À venir Effectuées Analyse Date d’envoi : le [DATE] Date d…" at bounding box center [512, 235] width 959 height 471
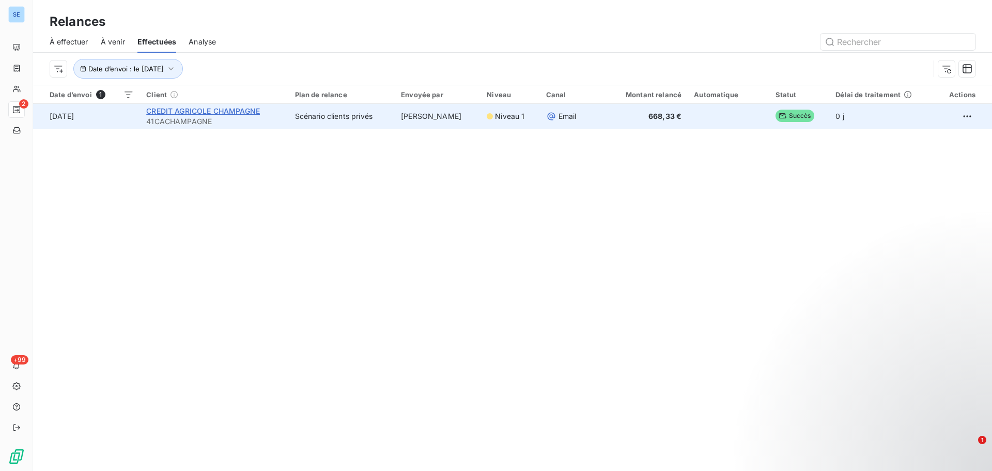
click at [222, 111] on span "CREDIT AGRICOLE CHAMPAGNE" at bounding box center [203, 110] width 114 height 9
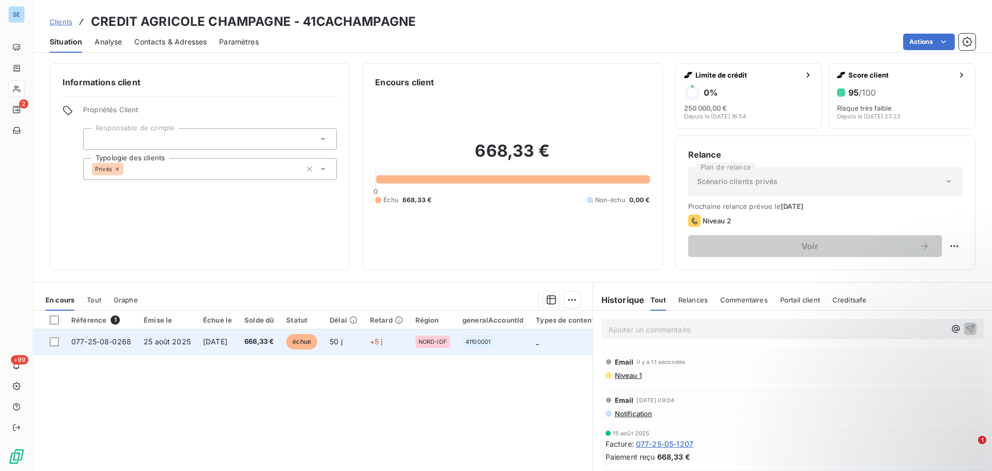
click at [203, 340] on span "[DATE]" at bounding box center [215, 341] width 24 height 9
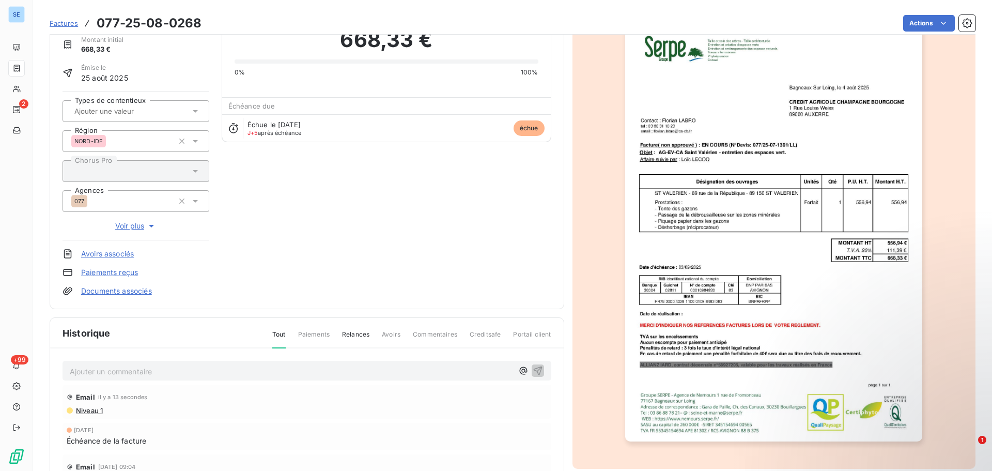
scroll to position [151, 0]
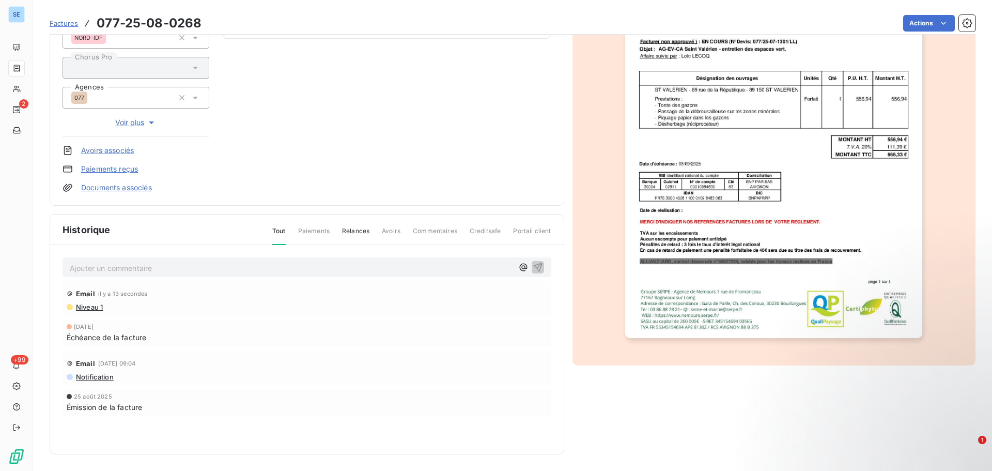
click at [93, 305] on span "Niveau 1" at bounding box center [89, 307] width 28 height 8
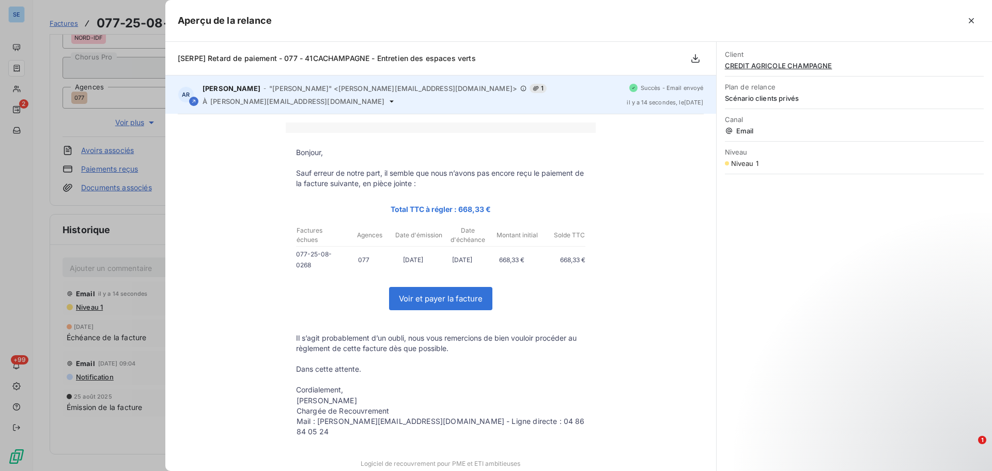
click at [260, 102] on span "[PERSON_NAME][EMAIL_ADDRESS][DOMAIN_NAME]" at bounding box center [297, 101] width 174 height 8
click at [260, 101] on span "[PERSON_NAME][EMAIL_ADDRESS][DOMAIN_NAME]" at bounding box center [297, 101] width 174 height 8
copy div "[PERSON_NAME][EMAIL_ADDRESS][DOMAIN_NAME]"
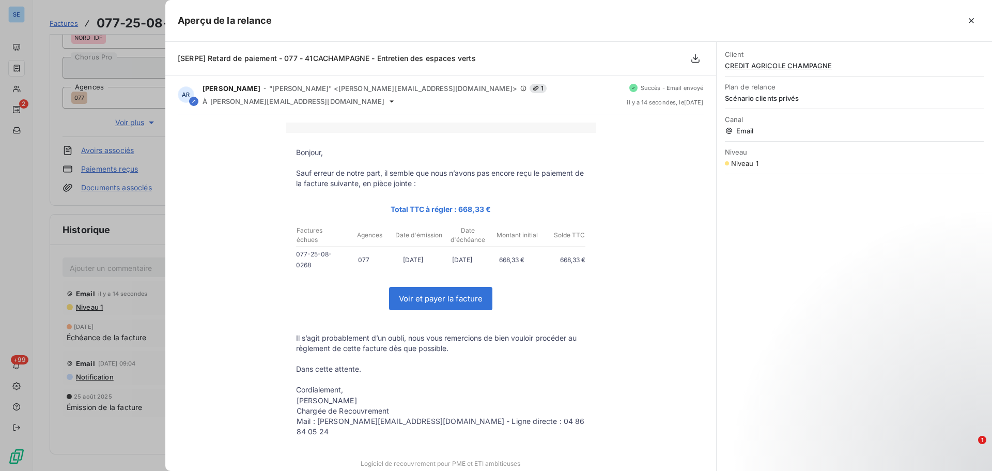
click at [95, 272] on div at bounding box center [496, 235] width 992 height 471
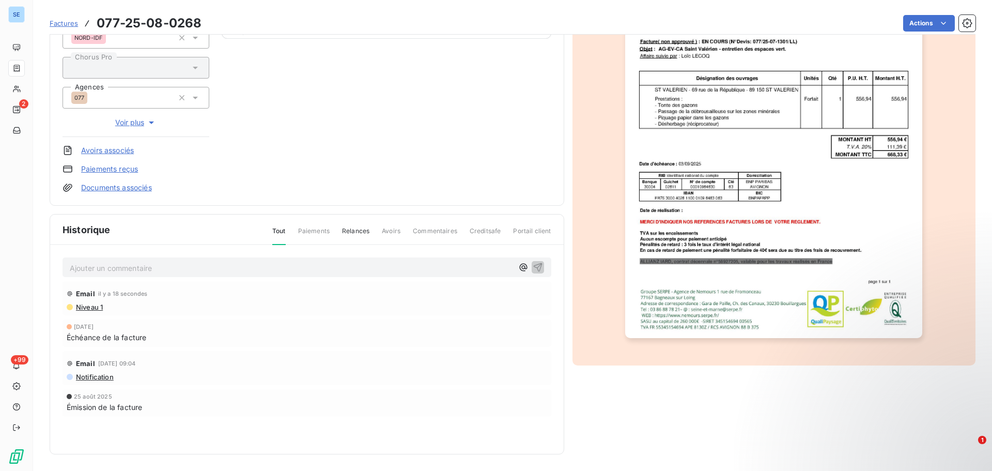
click at [95, 272] on p "Ajouter un commentaire ﻿" at bounding box center [291, 267] width 443 height 13
click at [533, 267] on icon "button" at bounding box center [537, 266] width 9 height 9
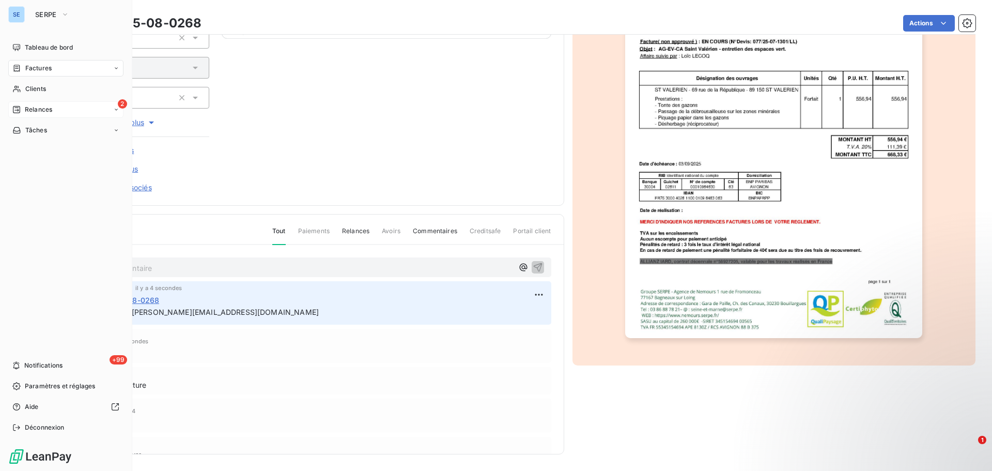
click at [35, 106] on span "Relances" at bounding box center [38, 109] width 27 height 9
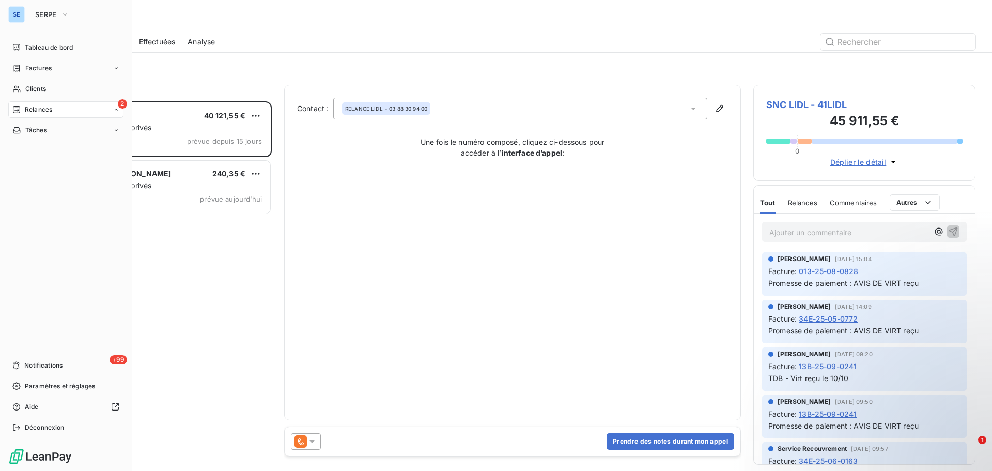
scroll to position [362, 214]
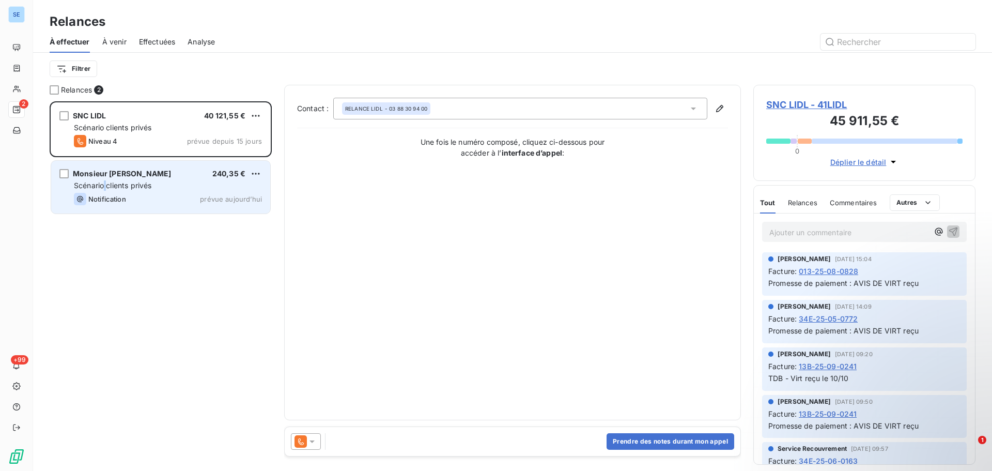
click at [107, 188] on span "Scénario clients privés" at bounding box center [113, 185] width 78 height 9
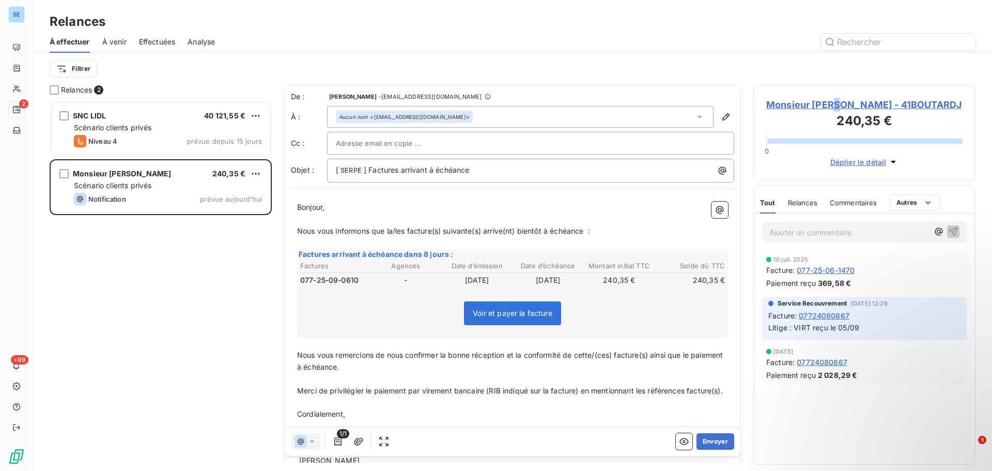
click at [843, 104] on span "Monsieur [PERSON_NAME] - 41BOUTARDJ" at bounding box center [864, 105] width 196 height 14
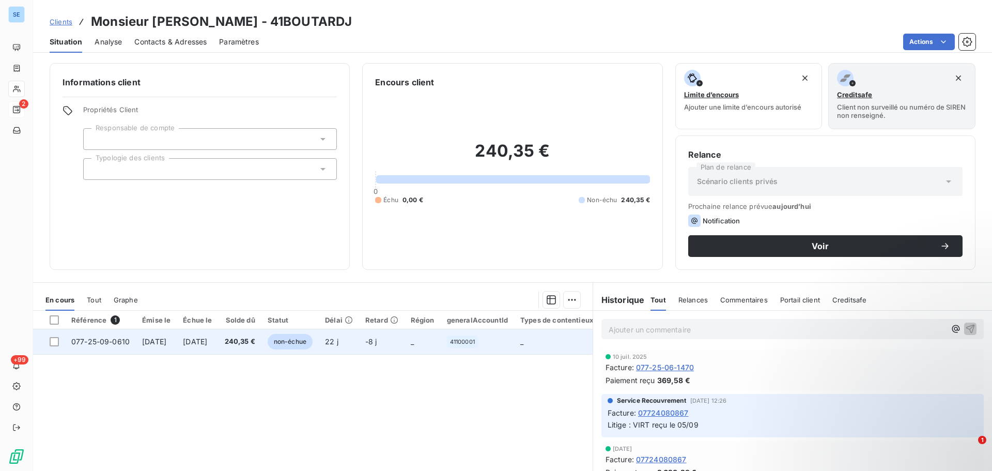
click at [149, 344] on span "[DATE]" at bounding box center [154, 341] width 24 height 9
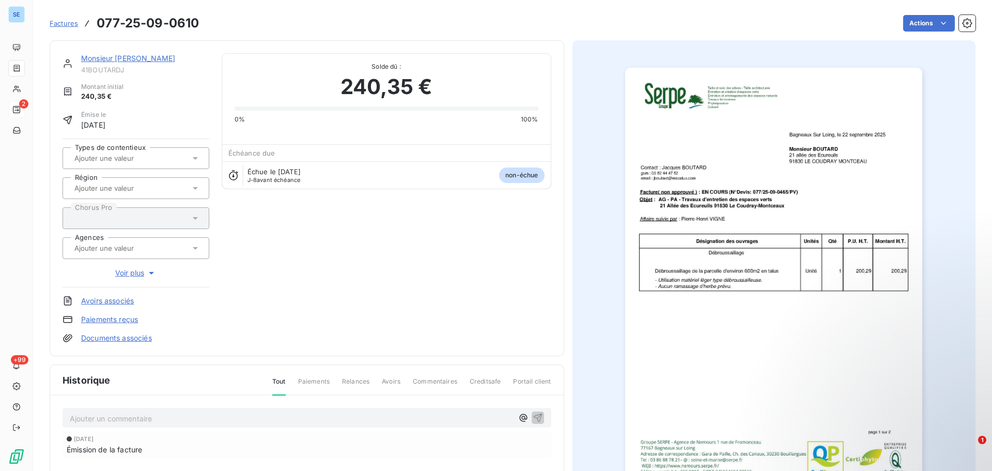
click at [106, 339] on link "Documents associés" at bounding box center [116, 338] width 71 height 10
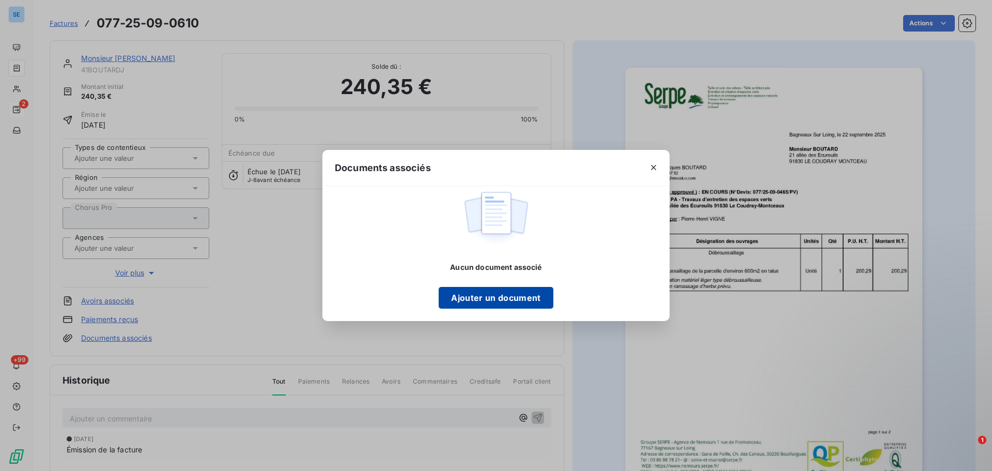
click at [473, 301] on button "Ajouter un document" at bounding box center [496, 298] width 114 height 22
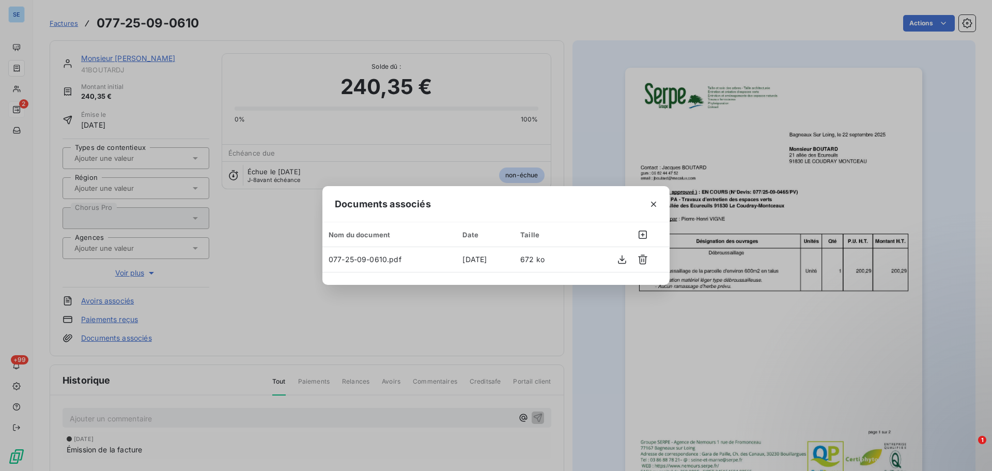
click at [256, 285] on div "Documents associés Nom du document Date Taille 077-25-09-0610.pdf [DATE] 672 ko" at bounding box center [496, 235] width 992 height 471
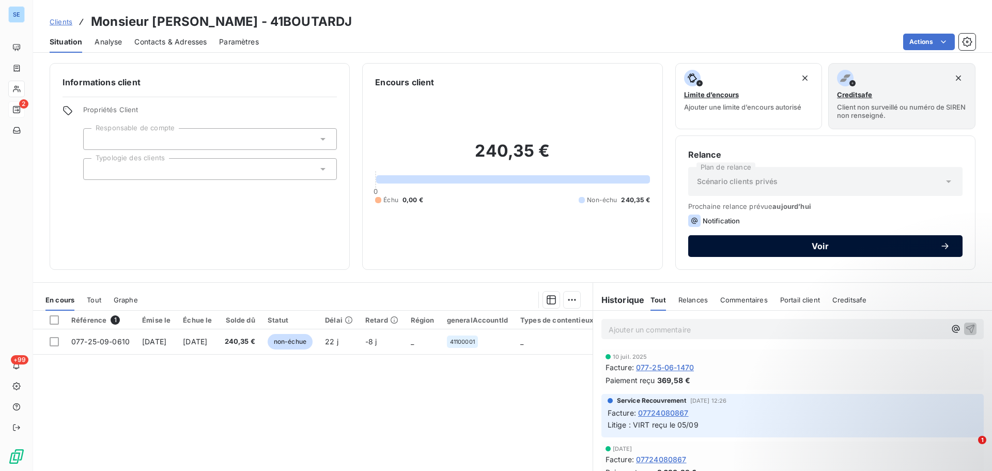
click at [808, 245] on span "Voir" at bounding box center [820, 246] width 239 height 8
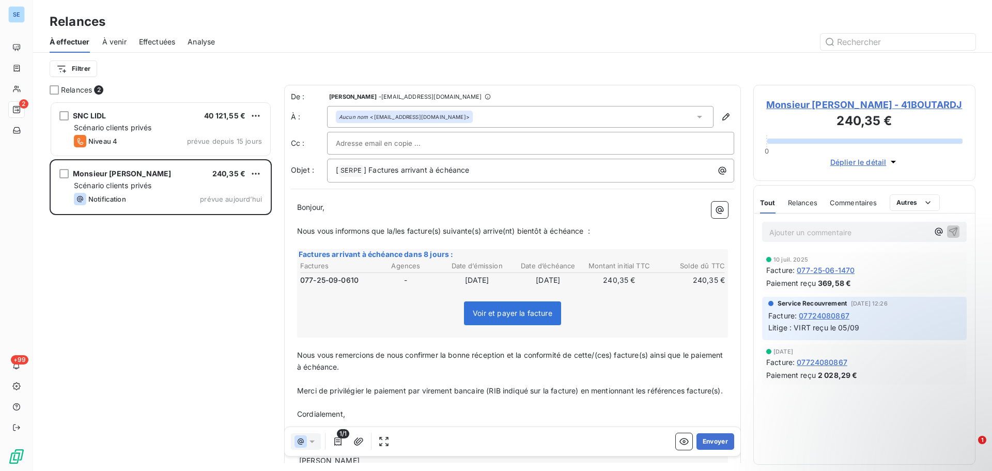
scroll to position [362, 214]
click at [491, 175] on p "[ SERPE ﻿ ] Factures arrivant à échéance" at bounding box center [533, 170] width 395 height 12
click at [398, 169] on span "] Factures arrivant à échéance -" at bounding box center [419, 169] width 111 height 9
click at [483, 172] on p "[ SERPE ﻿ ] Facture arrivant à échéance -" at bounding box center [533, 170] width 395 height 12
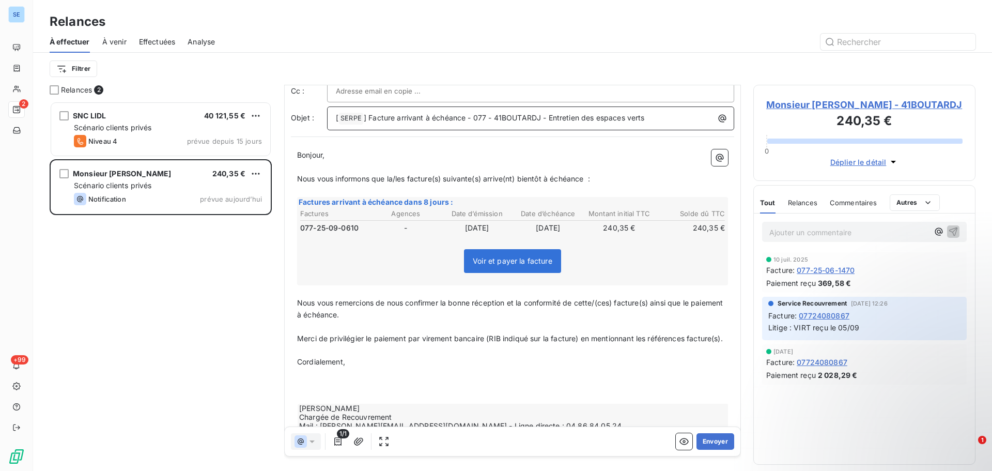
scroll to position [100, 0]
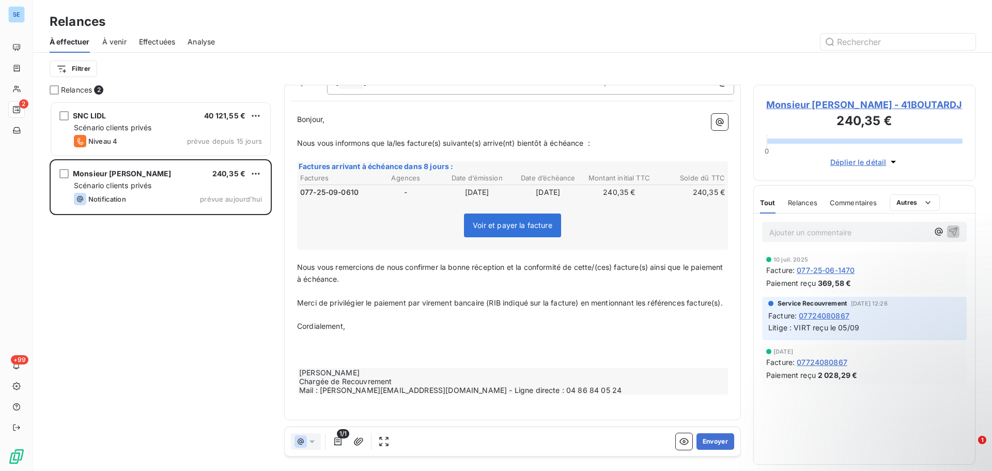
click at [340, 355] on p "﻿" at bounding box center [512, 350] width 431 height 12
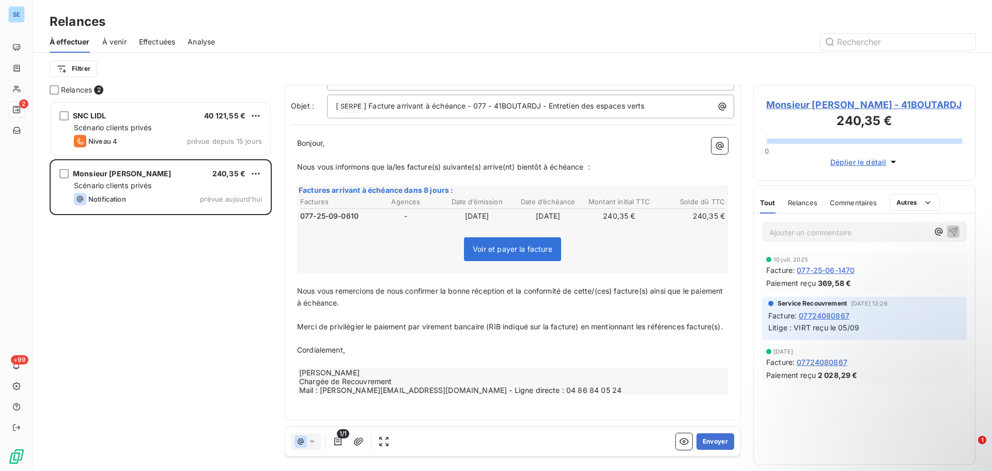
scroll to position [76, 0]
click at [363, 438] on icon "button" at bounding box center [358, 441] width 10 height 10
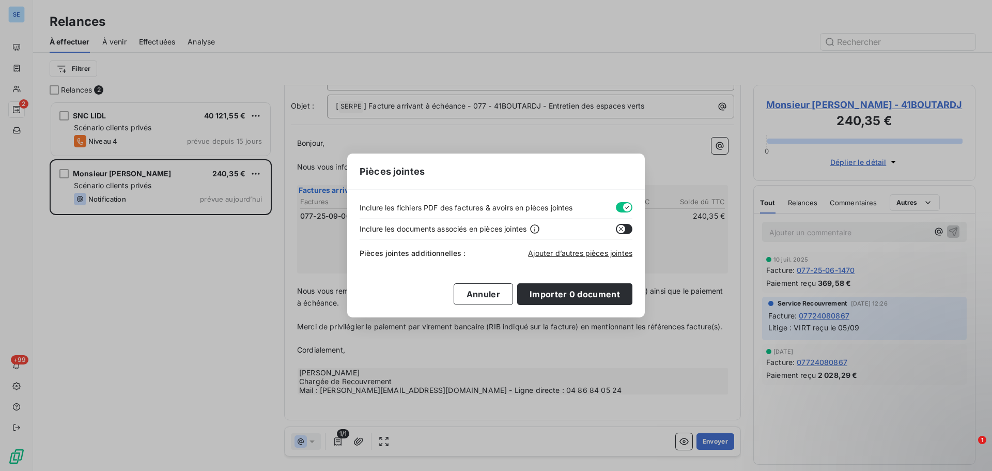
click at [622, 205] on button "button" at bounding box center [624, 207] width 17 height 10
click at [569, 253] on span "Ajouter d’autres pièces jointes" at bounding box center [580, 253] width 104 height 9
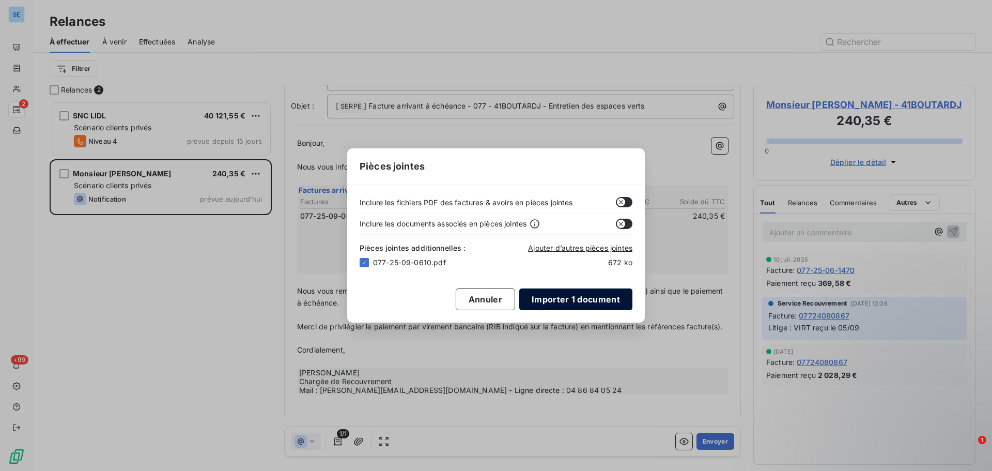
click at [595, 299] on button "Importer 1 document" at bounding box center [575, 299] width 113 height 22
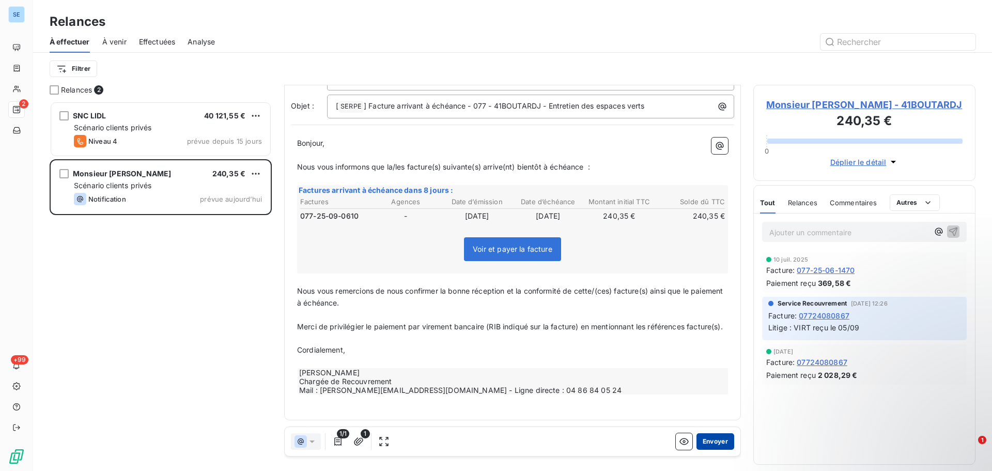
click at [703, 443] on button "Envoyer" at bounding box center [716, 441] width 38 height 17
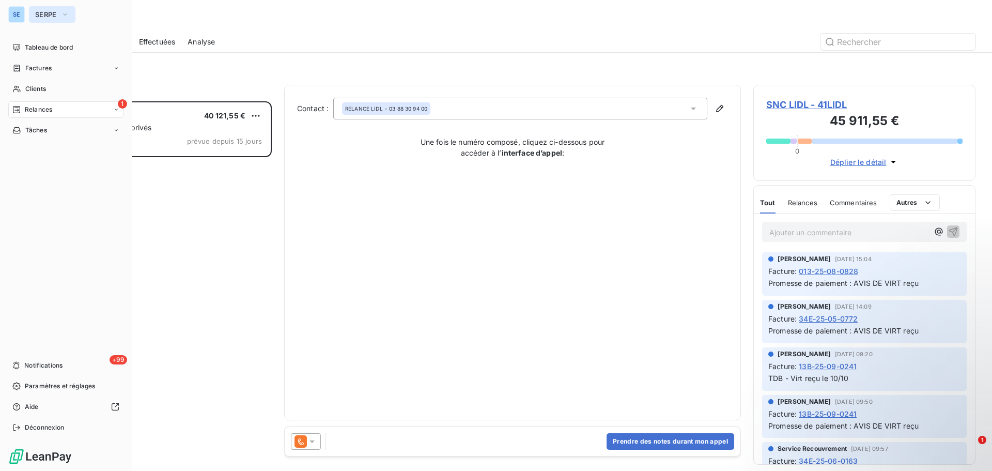
click at [46, 14] on span "SERPE" at bounding box center [46, 14] width 22 height 8
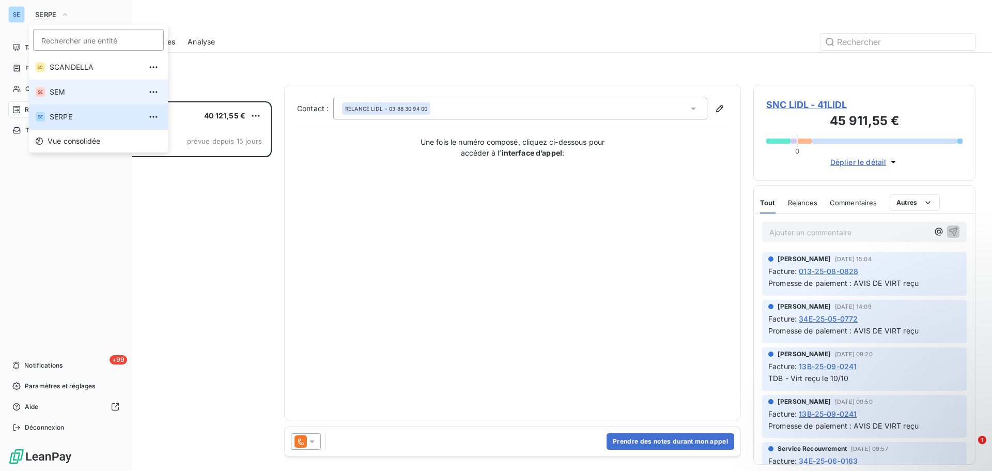
click at [56, 88] on span "SEM" at bounding box center [95, 92] width 91 height 10
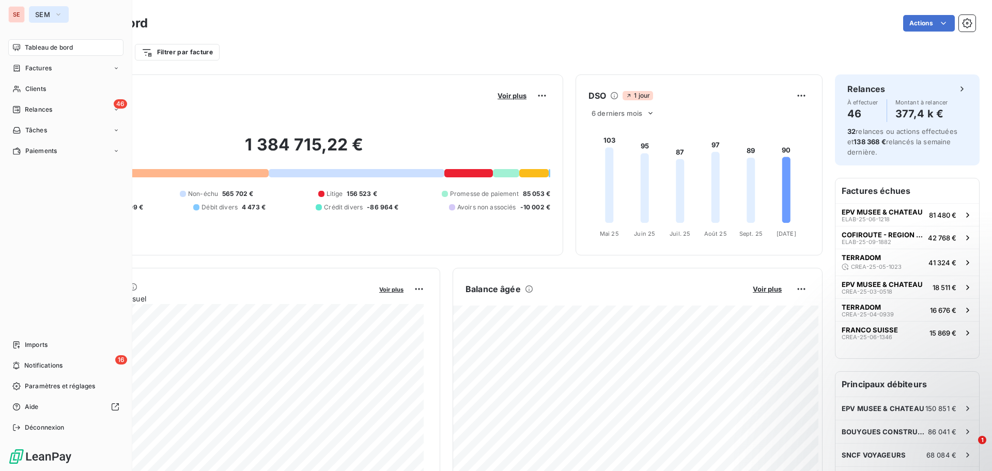
click at [63, 14] on button "SEM" at bounding box center [49, 14] width 40 height 17
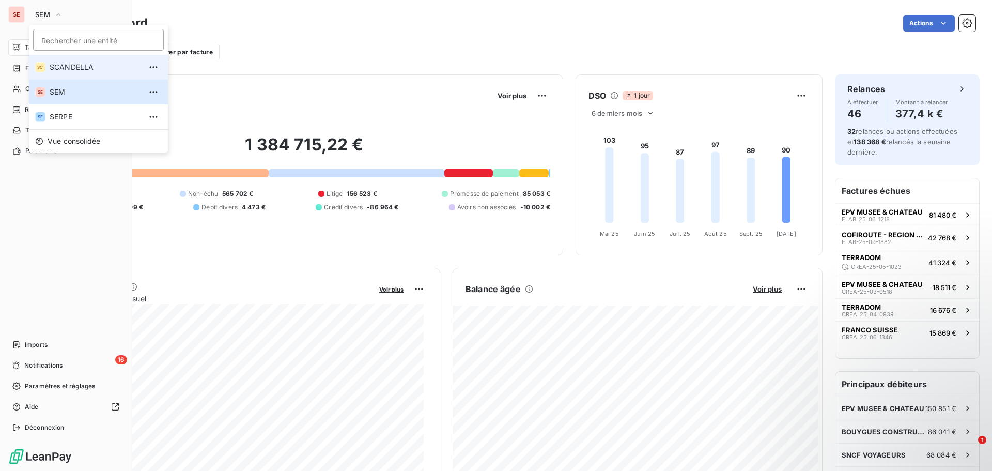
click at [70, 67] on span "SCANDELLA" at bounding box center [95, 67] width 91 height 10
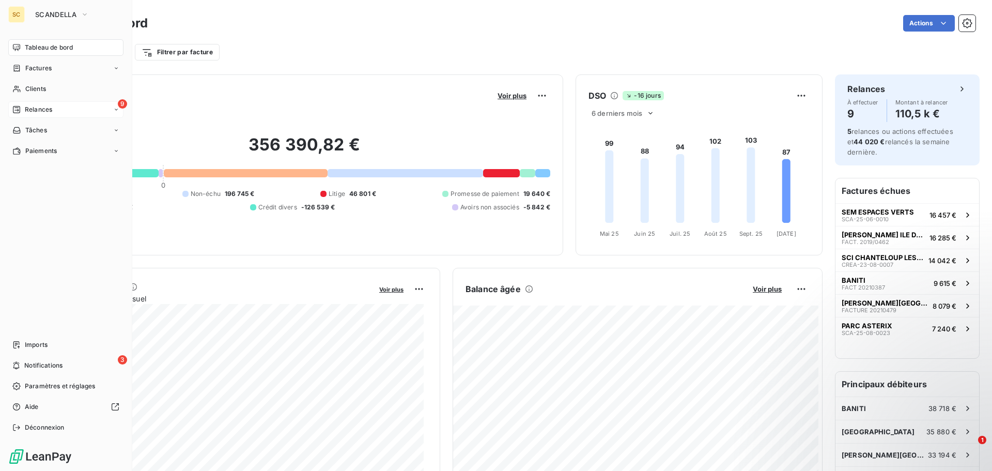
click at [44, 110] on span "Relances" at bounding box center [38, 109] width 27 height 9
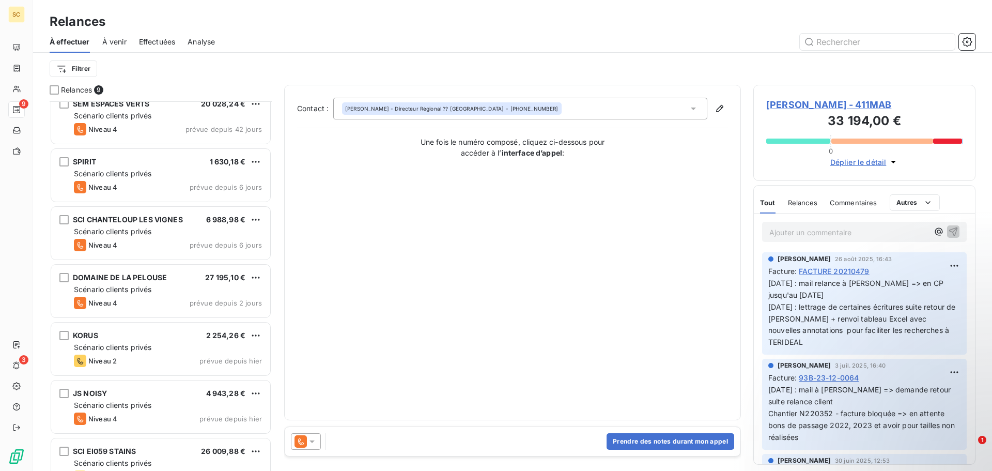
scroll to position [152, 0]
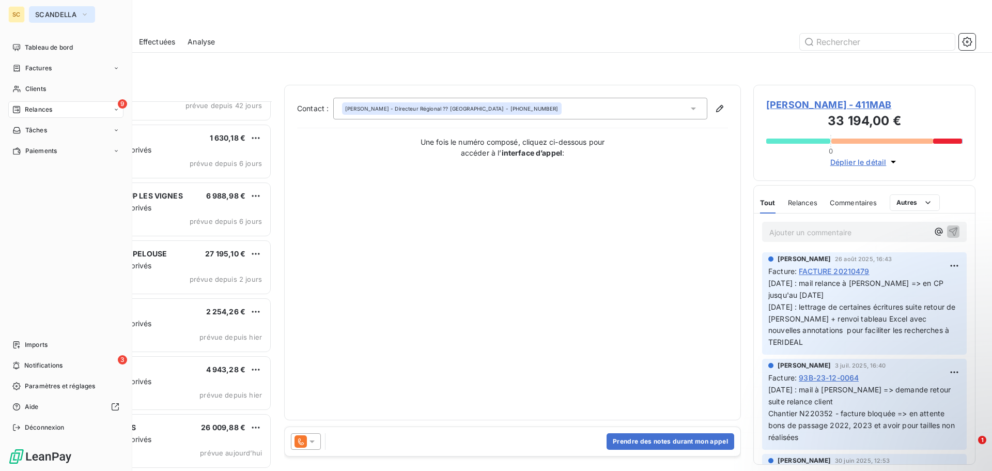
click at [73, 16] on span "SCANDELLA" at bounding box center [55, 14] width 41 height 8
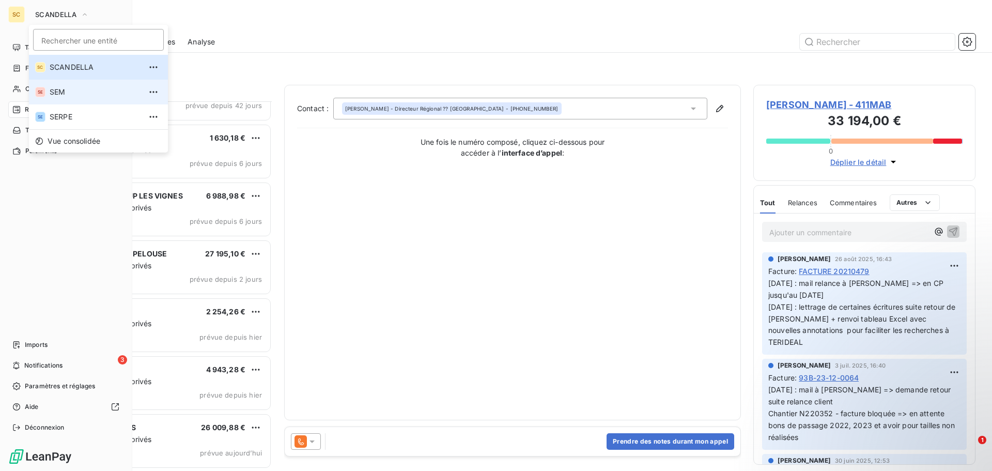
click at [67, 96] on span "SEM" at bounding box center [95, 92] width 91 height 10
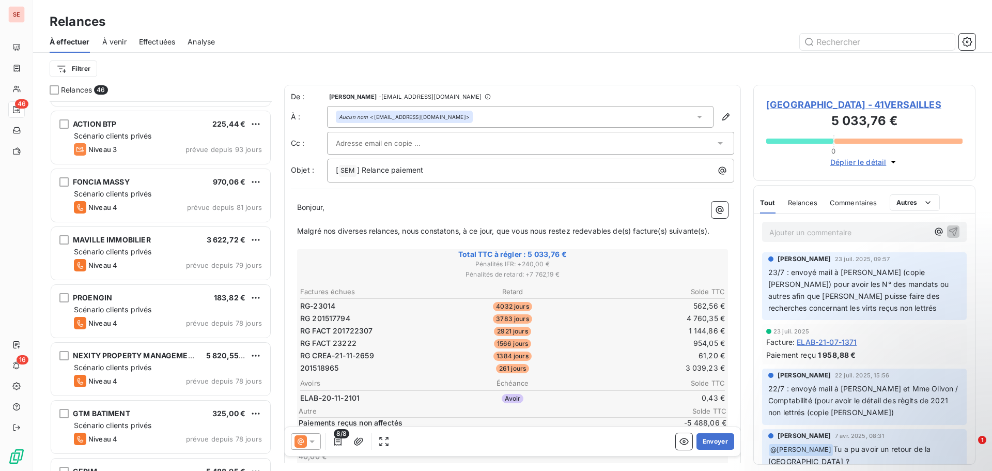
scroll to position [1189, 0]
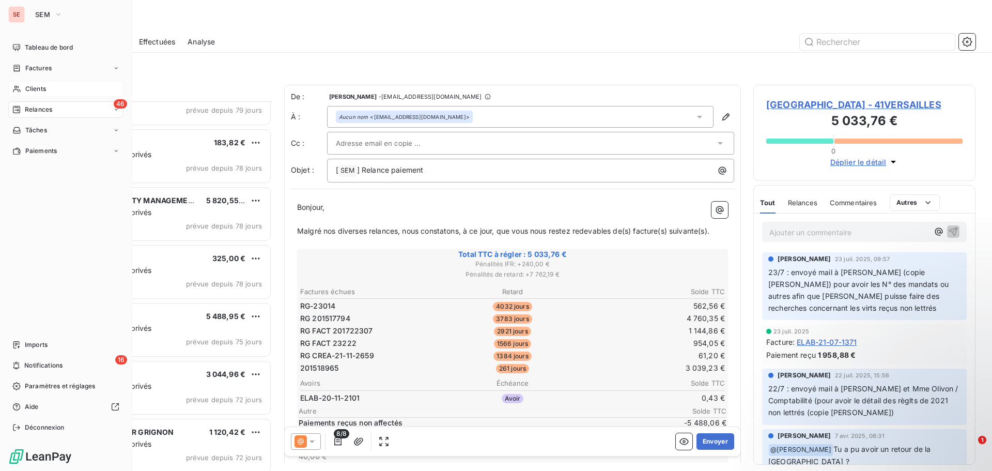
click at [36, 90] on span "Clients" at bounding box center [35, 88] width 21 height 9
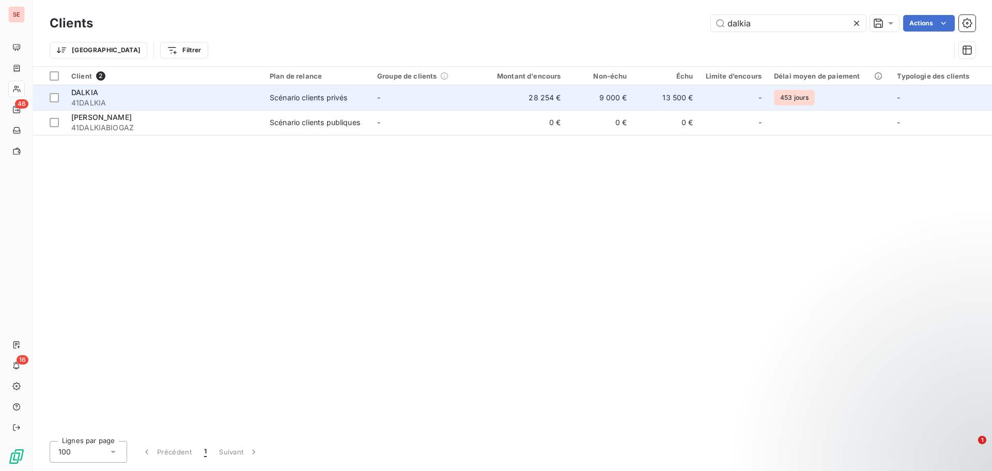
type input "dalkia"
click at [342, 97] on div "Scénario clients privés" at bounding box center [309, 97] width 78 height 10
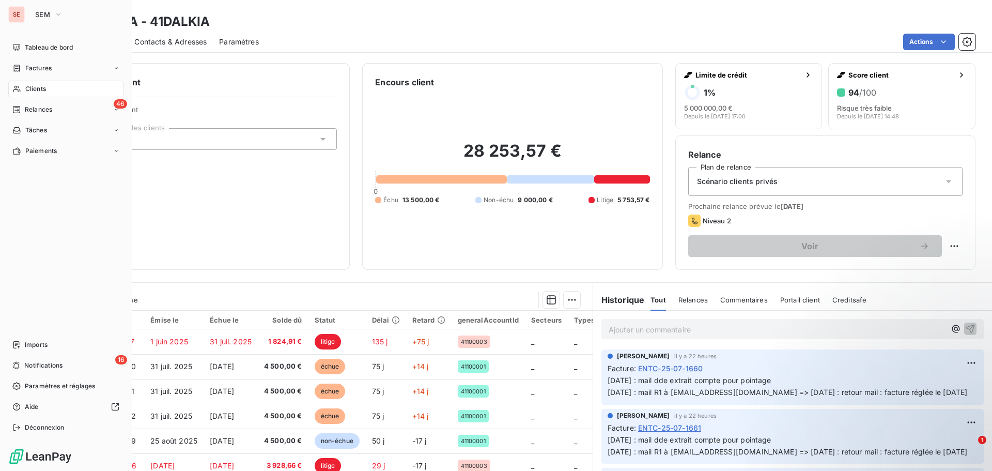
click at [29, 88] on span "Clients" at bounding box center [35, 88] width 21 height 9
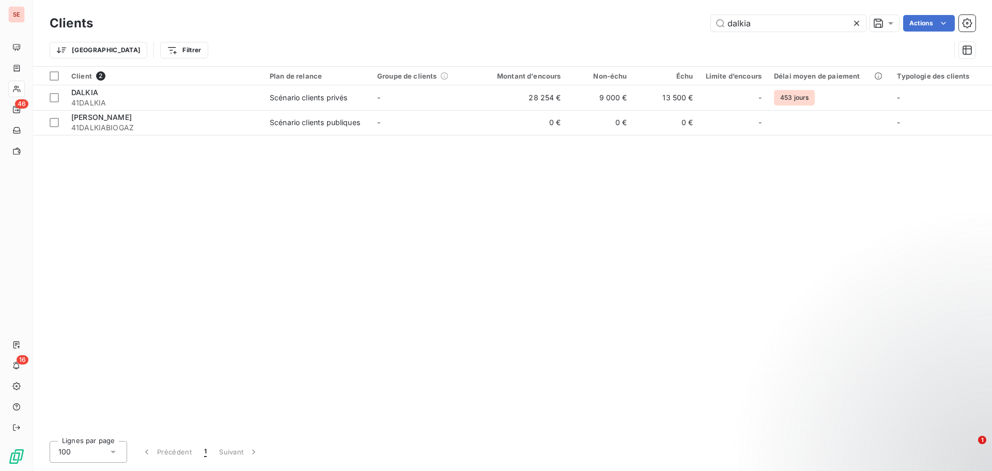
drag, startPoint x: 795, startPoint y: 25, endPoint x: 632, endPoint y: 11, distance: 162.8
click at [633, 11] on div "Clients dalkia Actions Trier Filtrer" at bounding box center [512, 33] width 959 height 66
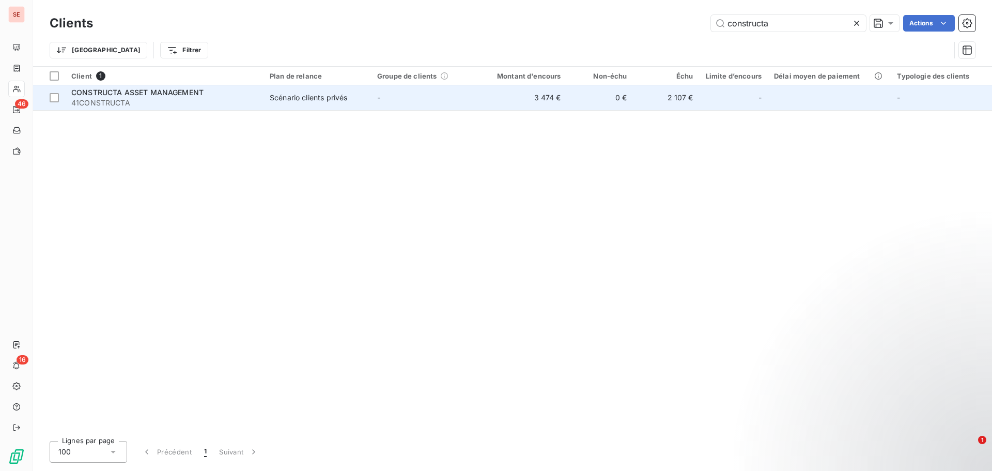
type input "constructa"
click at [204, 95] on div "CONSTRUCTA ASSET MANAGEMENT" at bounding box center [164, 92] width 186 height 10
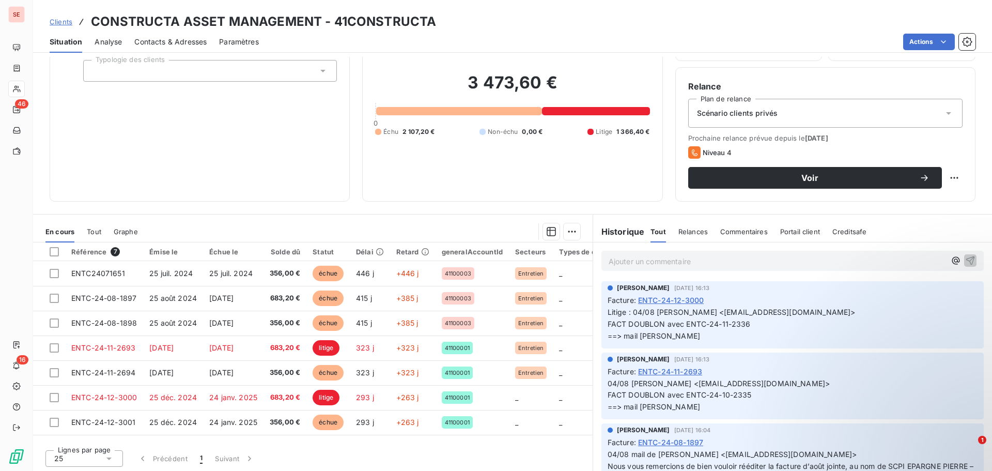
scroll to position [70, 0]
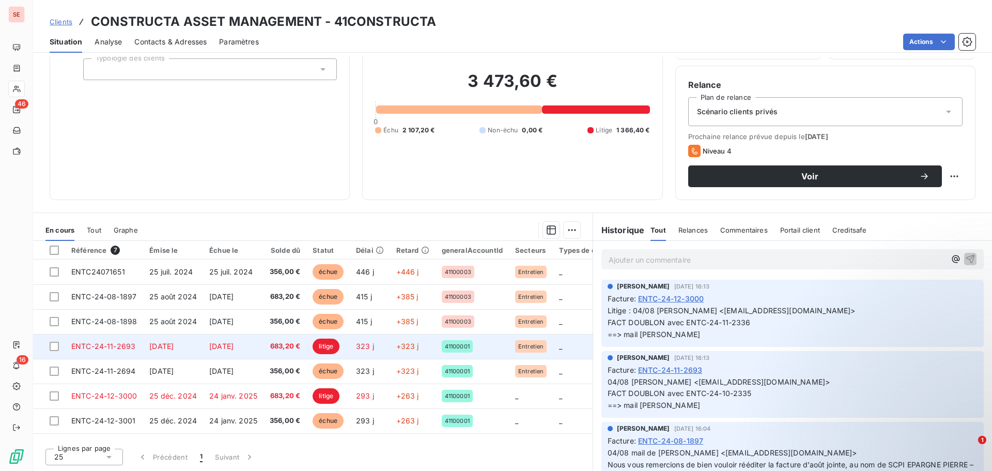
click at [157, 350] on td "[DATE]" at bounding box center [173, 346] width 60 height 25
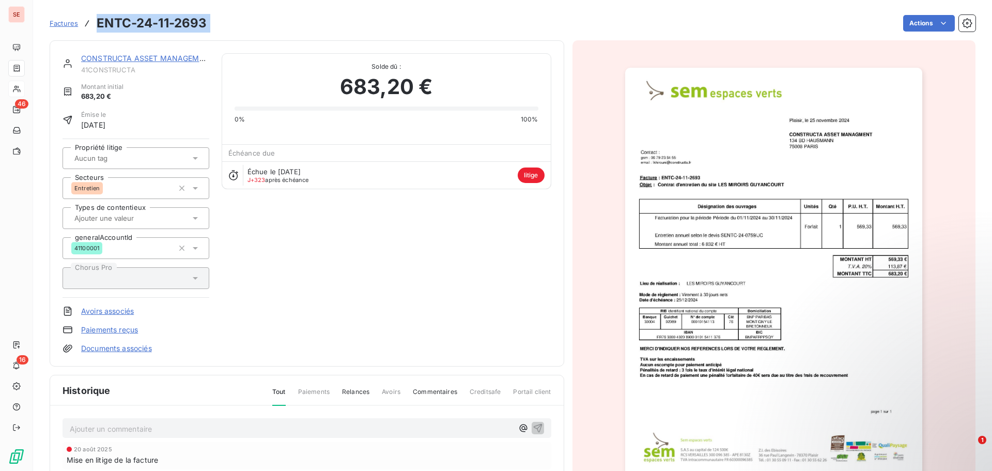
click at [79, 23] on div "Factures ENTC-24-11-2693 Actions" at bounding box center [513, 23] width 926 height 22
copy section "ENTC-24-11-2693 Actions"
